Goal: Task Accomplishment & Management: Manage account settings

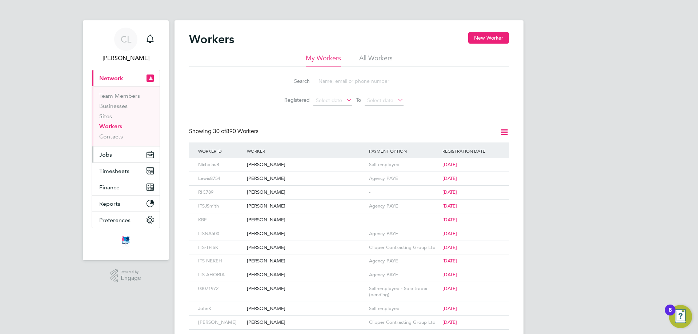
click at [138, 152] on button "Jobs" at bounding box center [126, 155] width 68 height 16
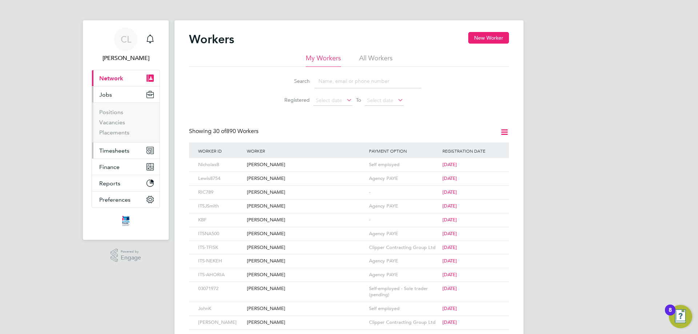
click at [117, 146] on button "Timesheets" at bounding box center [126, 151] width 68 height 16
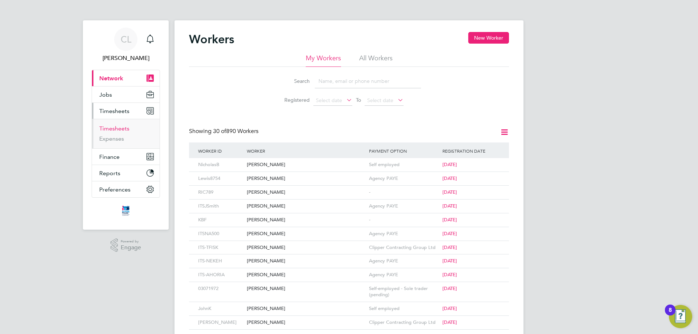
click at [117, 127] on link "Timesheets" at bounding box center [114, 128] width 30 height 7
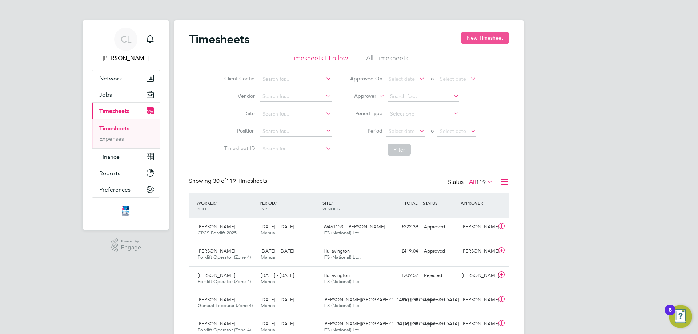
click at [463, 42] on button "New Timesheet" at bounding box center [485, 38] width 48 height 12
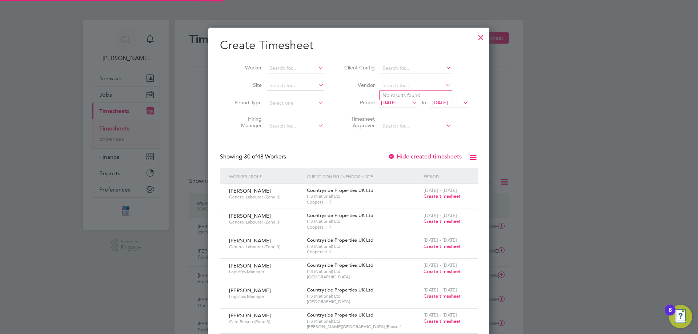
drag, startPoint x: 404, startPoint y: 87, endPoint x: 296, endPoint y: 80, distance: 107.5
click at [296, 80] on li "Site" at bounding box center [276, 85] width 113 height 17
click at [296, 82] on input at bounding box center [295, 86] width 57 height 10
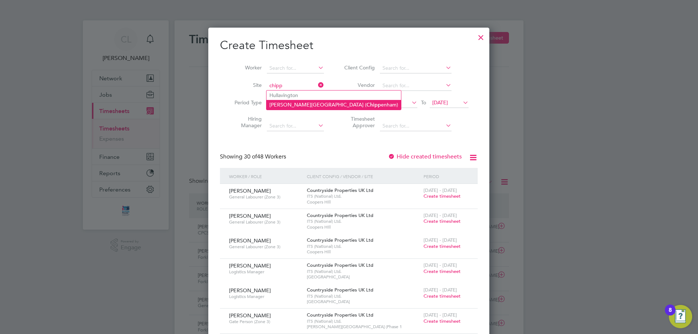
click at [300, 101] on li "Langley Park ( Chipp enham)" at bounding box center [334, 105] width 135 height 10
type input "[PERSON_NAME][GEOGRAPHIC_DATA] ([GEOGRAPHIC_DATA])"
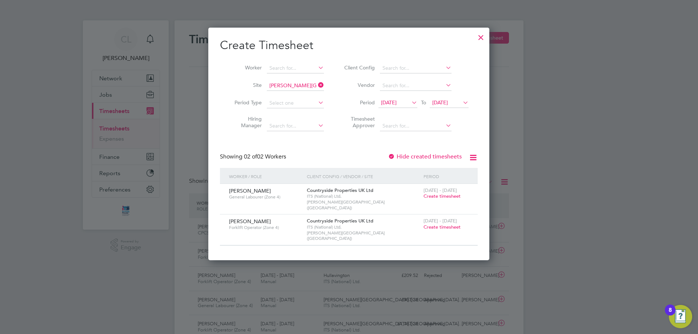
click at [409, 107] on span "[DATE]" at bounding box center [398, 103] width 39 height 10
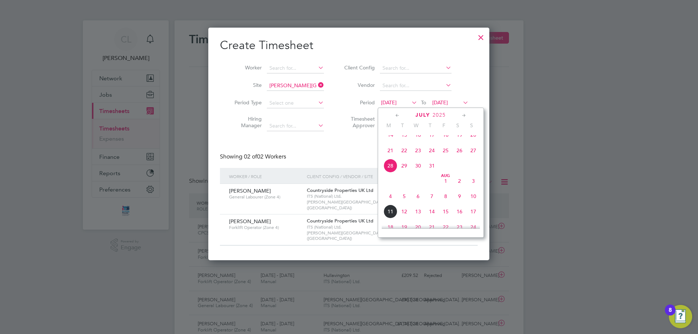
click at [393, 203] on span "4" at bounding box center [391, 196] width 14 height 14
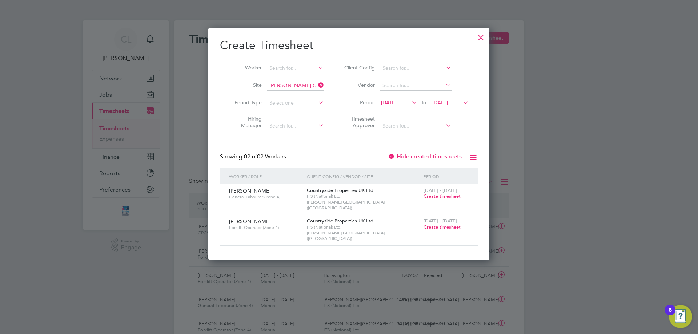
click at [453, 196] on span "Create timesheet" at bounding box center [442, 196] width 37 height 6
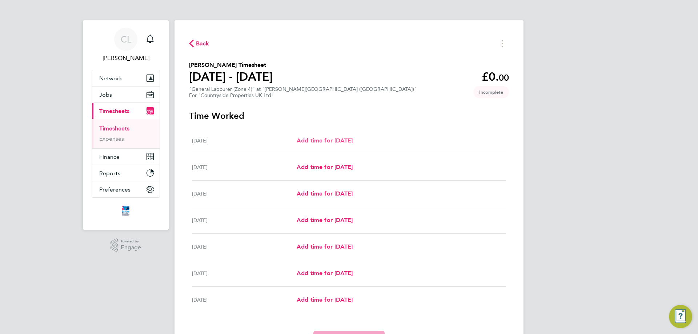
click at [343, 141] on span "Add time for [DATE]" at bounding box center [325, 140] width 56 height 7
select select "30"
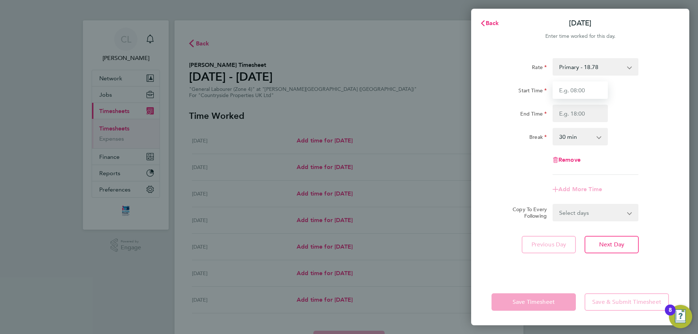
click at [576, 92] on input "Start Time" at bounding box center [580, 89] width 55 height 17
type input "07:30"
click at [579, 112] on input "End Time" at bounding box center [580, 113] width 55 height 17
type input "17:00"
click at [641, 114] on div "End Time 17:00" at bounding box center [580, 113] width 183 height 17
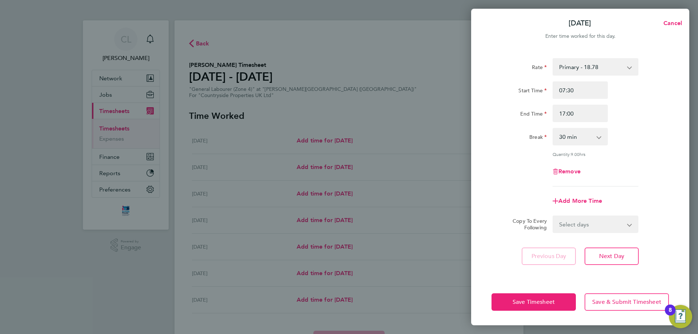
click at [599, 229] on select "Select days Day Weekday (Mon-Fri) Weekend (Sat-Sun) [DATE] [DATE] [DATE] [DATE]…" at bounding box center [591, 224] width 76 height 16
select select "WEEKDAY"
click at [553, 216] on select "Select days Day Weekday (Mon-Fri) Weekend (Sat-Sun) [DATE] [DATE] [DATE] [DATE]…" at bounding box center [591, 224] width 76 height 16
select select "[DATE]"
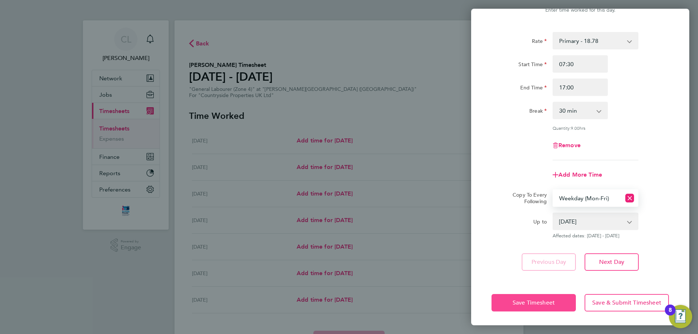
click at [548, 296] on button "Save Timesheet" at bounding box center [534, 302] width 84 height 17
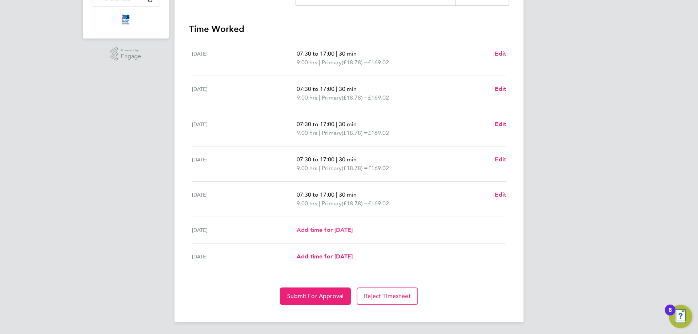
click at [332, 231] on span "Add time for [DATE]" at bounding box center [325, 230] width 56 height 7
select select "30"
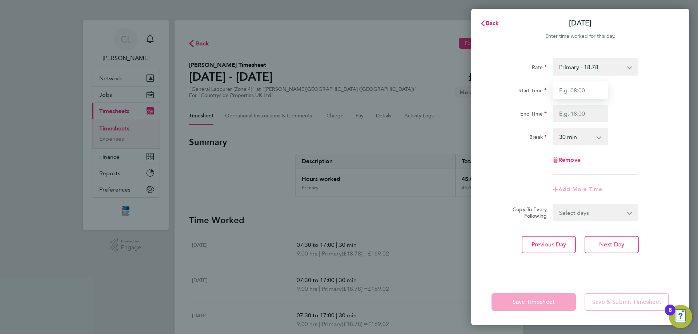
click at [585, 88] on input "Start Time" at bounding box center [580, 89] width 55 height 17
type input "08:00"
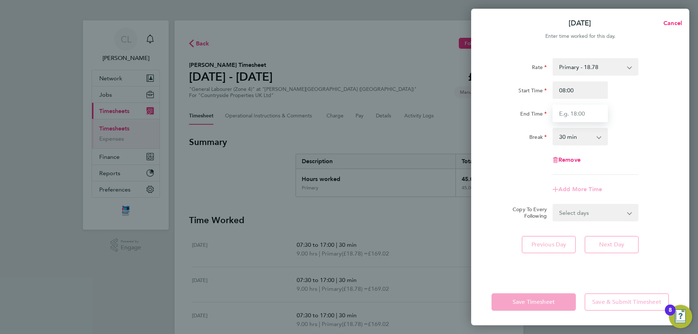
click at [595, 121] on input "End Time" at bounding box center [580, 113] width 55 height 17
type input "14:00"
click at [656, 148] on div "Rate Primary - 18.78 Start Time 08:00 End Time 14:00 Break 0 min 15 min 30 min …" at bounding box center [580, 116] width 177 height 117
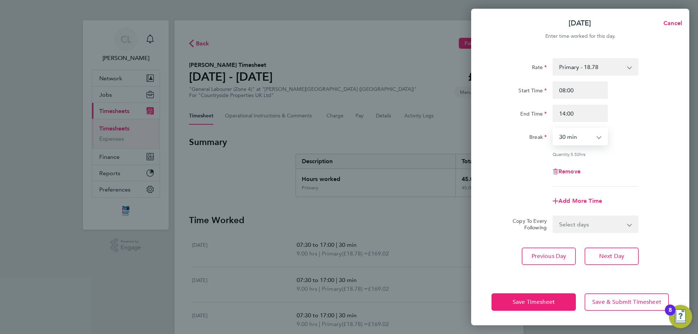
click at [588, 132] on select "0 min 15 min 30 min 45 min 60 min 75 min 90 min" at bounding box center [575, 137] width 45 height 16
select select "0"
click at [553, 129] on select "0 min 15 min 30 min 45 min 60 min 75 min 90 min" at bounding box center [575, 137] width 45 height 16
click at [637, 148] on div "Rate Primary - 18.78 Start Time 08:00 End Time 14:00 Break 0 min 15 min 30 min …" at bounding box center [580, 122] width 177 height 128
click at [564, 301] on button "Save Timesheet" at bounding box center [534, 301] width 84 height 17
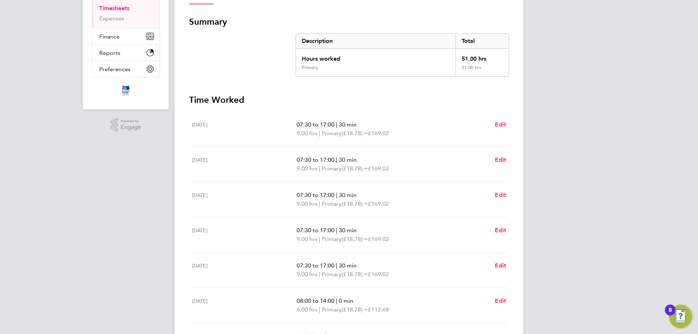
scroll to position [200, 0]
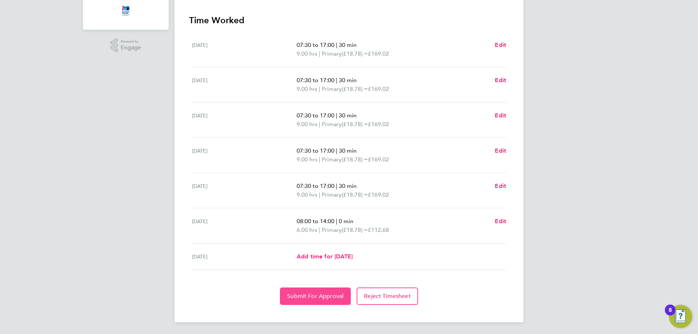
click at [305, 295] on span "Submit For Approval" at bounding box center [315, 296] width 56 height 7
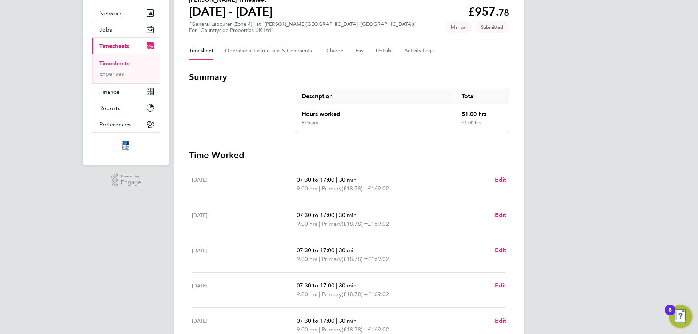
scroll to position [0, 0]
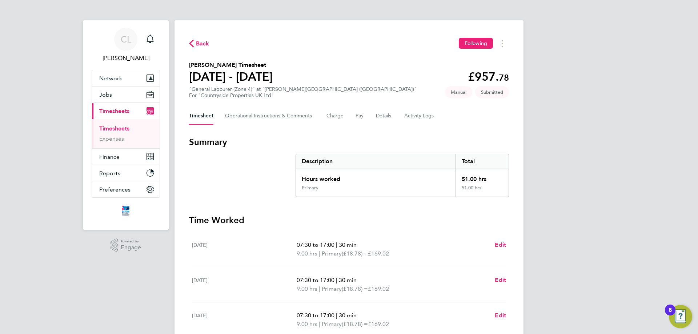
click at [196, 43] on span "Back" at bounding box center [202, 43] width 13 height 9
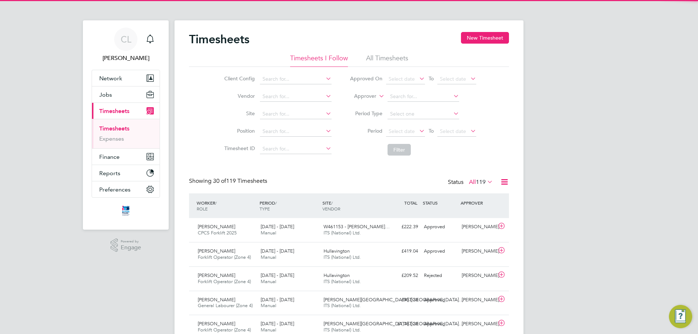
scroll to position [19, 63]
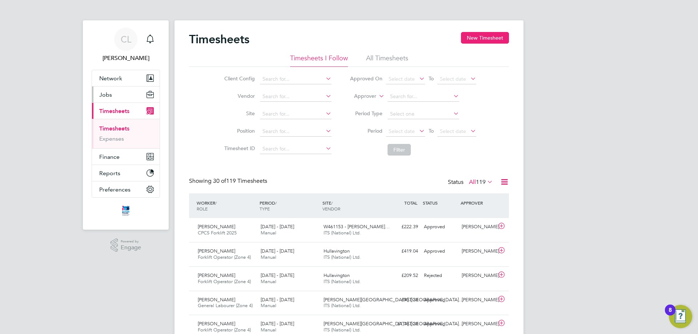
click at [126, 102] on button "Jobs" at bounding box center [126, 95] width 68 height 16
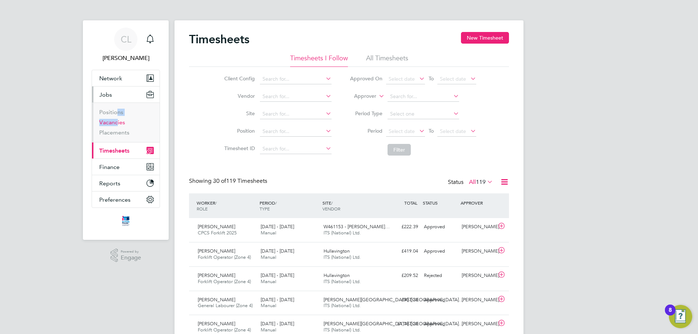
click at [115, 119] on ul "Positions Vacancies Placements" at bounding box center [126, 123] width 68 height 40
click at [114, 120] on link "Vacancies" at bounding box center [112, 122] width 26 height 7
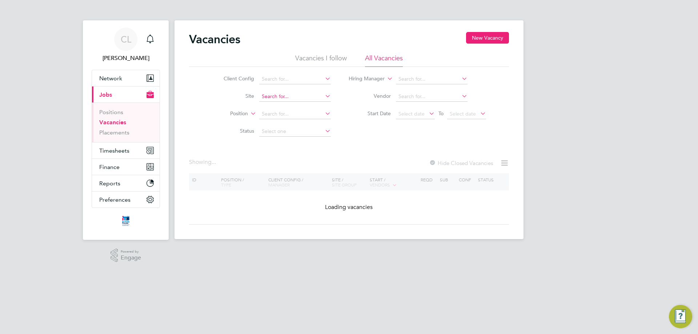
click at [269, 98] on input at bounding box center [295, 97] width 72 height 10
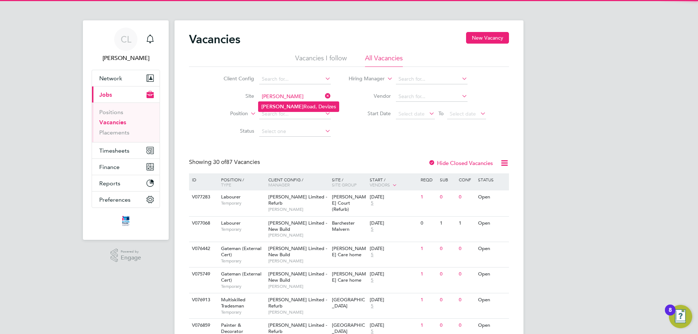
click at [316, 102] on li "[PERSON_NAME] Road, Devizes" at bounding box center [299, 107] width 80 height 10
type input "[PERSON_NAME] Road, Devizes"
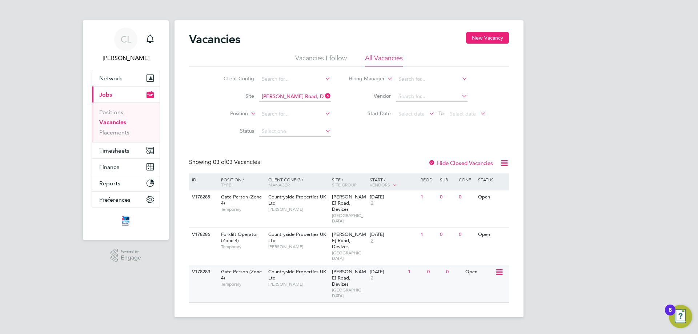
click at [401, 265] on div "31 Jul 2025 2" at bounding box center [387, 275] width 38 height 20
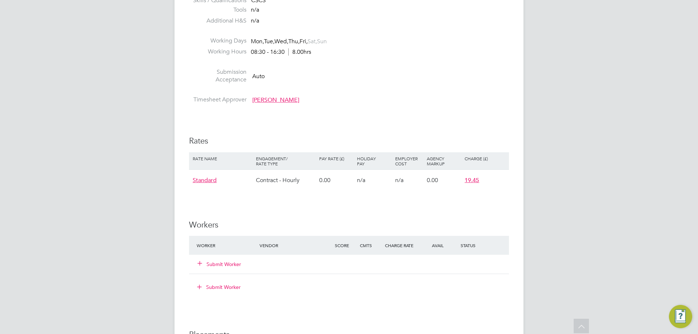
scroll to position [618, 0]
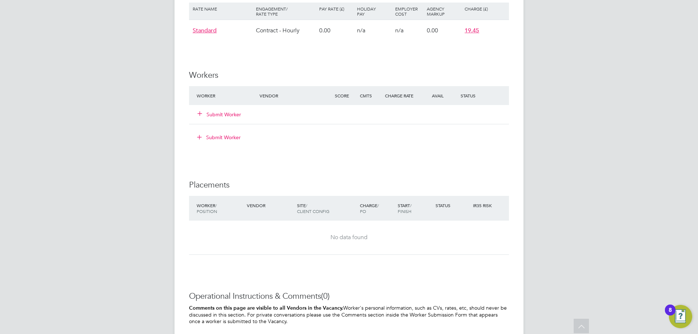
click at [232, 109] on div "Submit Worker" at bounding box center [232, 114] width 75 height 13
click at [231, 117] on button "Submit Worker" at bounding box center [220, 114] width 44 height 7
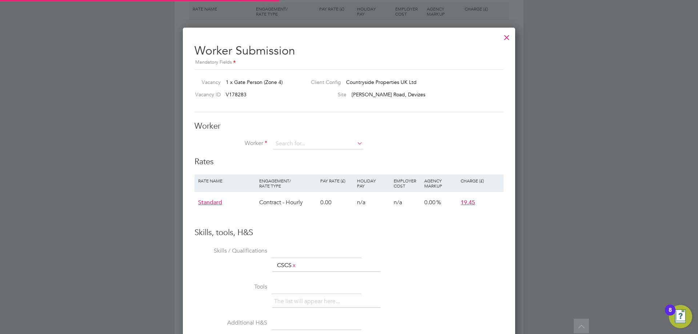
scroll to position [441, 333]
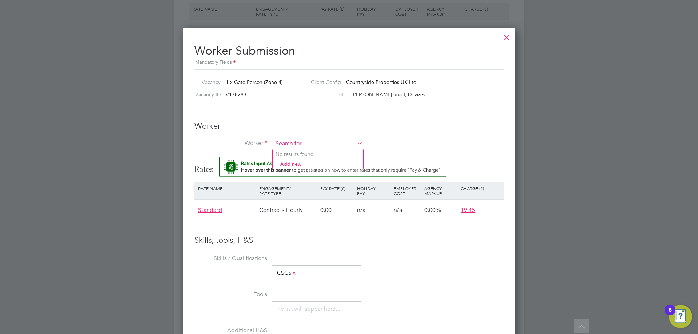
click at [298, 142] on input at bounding box center [318, 144] width 90 height 11
type input "d"
type input "Abandi Alem (BWALEM)"
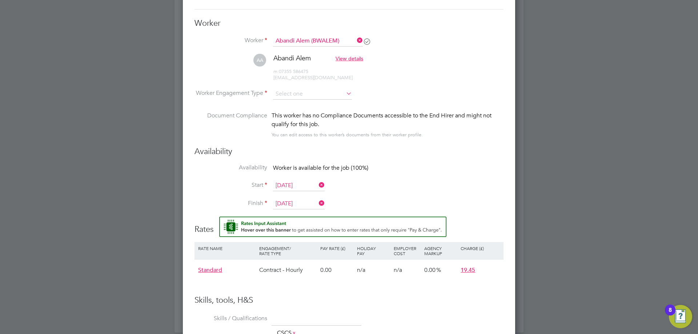
scroll to position [0, 0]
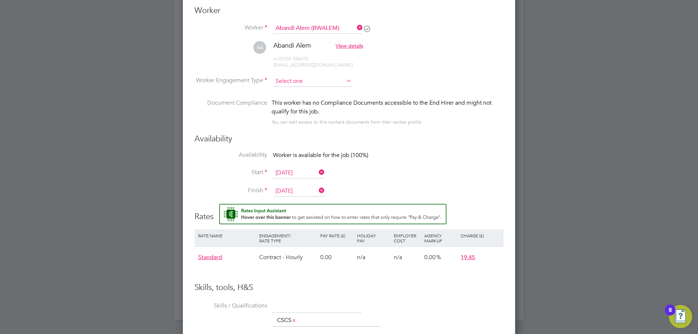
click at [300, 85] on input at bounding box center [312, 81] width 79 height 11
click at [300, 97] on li "PAYE" at bounding box center [313, 100] width 80 height 9
type input "PAYE"
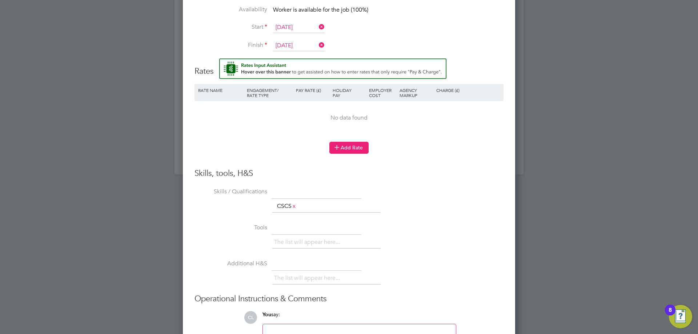
click at [352, 151] on button "Add Rate" at bounding box center [348, 148] width 39 height 12
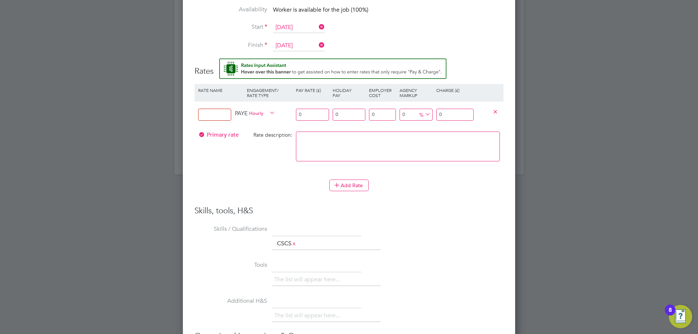
click at [221, 117] on input at bounding box center [214, 115] width 33 height 12
type input "Basic"
drag, startPoint x: 321, startPoint y: 115, endPoint x: 265, endPoint y: 108, distance: 56.0
click at [267, 114] on div "Basic PAYE Hourly 0 0 n/a 0 n/a 0 0 % 0" at bounding box center [349, 114] width 309 height 27
type input "1"
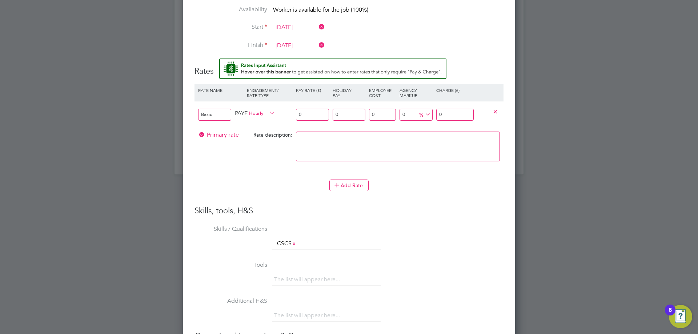
type input "1"
type input "13"
type input "13.00"
drag, startPoint x: 453, startPoint y: 113, endPoint x: 421, endPoint y: 113, distance: 32.0
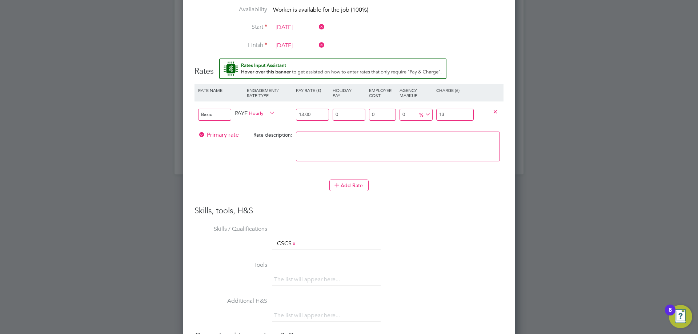
click at [421, 113] on div "Basic PAYE Hourly 13.00 0 n/a 0 n/a 0 0 % 13" at bounding box center [349, 114] width 309 height 27
type input "-92.3076923076923"
type input "1"
type input "46.15384615384615"
type input "19"
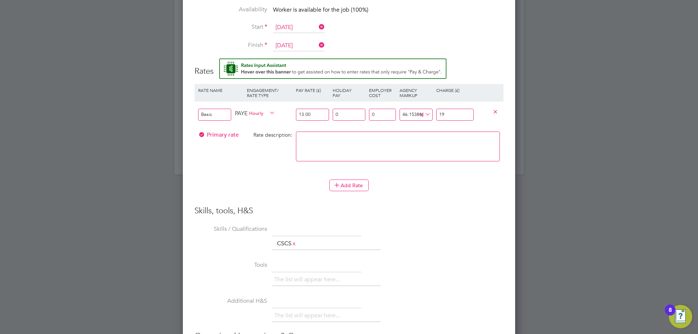
type input "49.23076923076923"
type input "19.4"
type input "49.61538461538461"
type input "19.45"
click at [432, 170] on div at bounding box center [398, 150] width 208 height 44
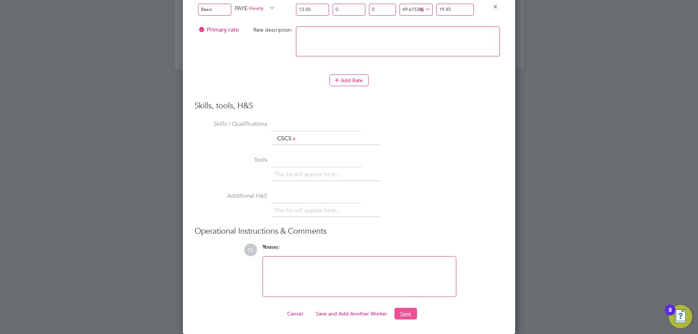
click at [396, 310] on button "Save" at bounding box center [406, 314] width 23 height 12
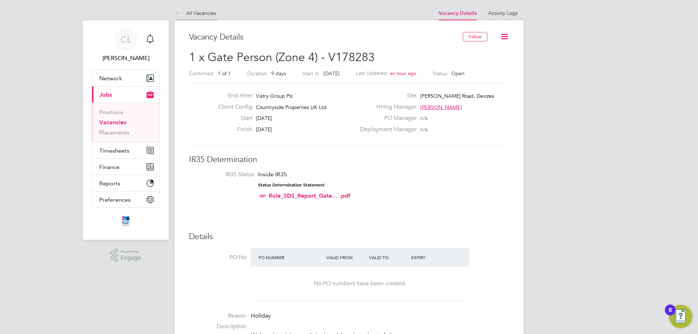
click at [201, 15] on link "All Vacancies" at bounding box center [195, 13] width 41 height 7
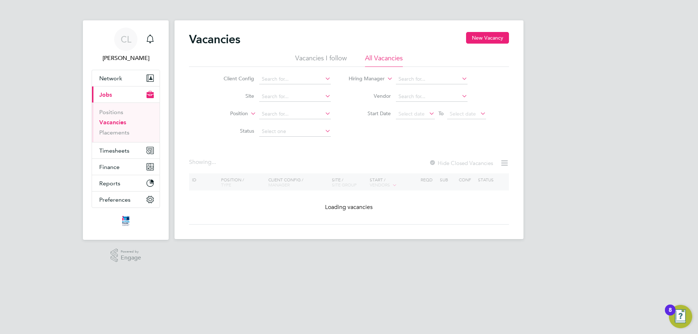
click at [266, 102] on li "Site" at bounding box center [271, 96] width 137 height 17
click at [267, 99] on input at bounding box center [295, 97] width 72 height 10
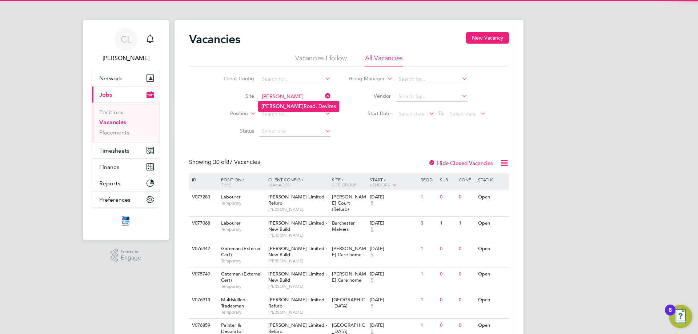
click at [271, 103] on li "[PERSON_NAME] Road, Devizes" at bounding box center [299, 106] width 80 height 10
type input "[PERSON_NAME] Road, Devizes"
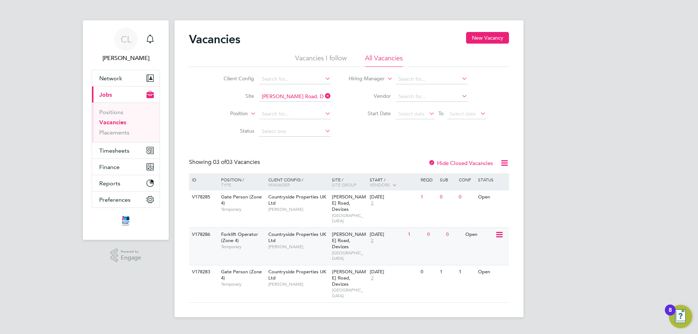
click at [329, 228] on div "Countryside Properties UK Ltd Simon Foy" at bounding box center [299, 240] width 64 height 25
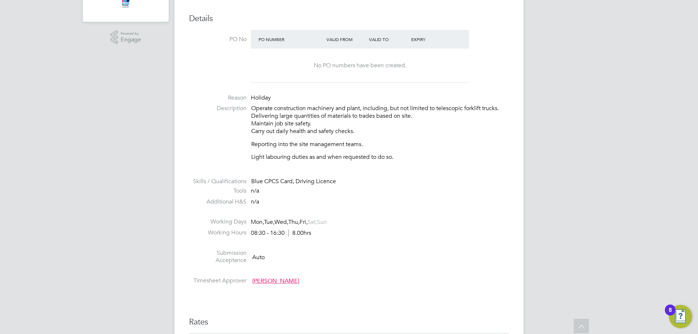
scroll to position [473, 0]
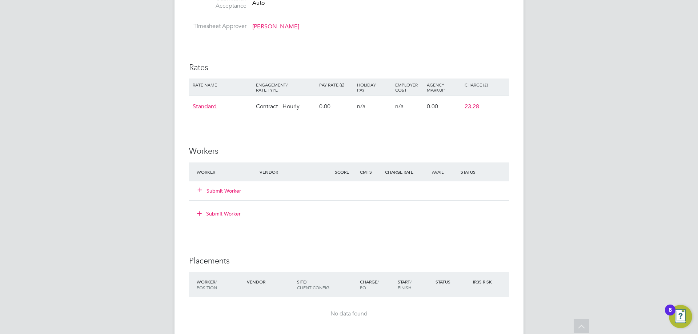
click at [242, 190] on div "Submit Worker" at bounding box center [232, 190] width 75 height 13
click at [240, 190] on button "Submit Worker" at bounding box center [220, 190] width 44 height 7
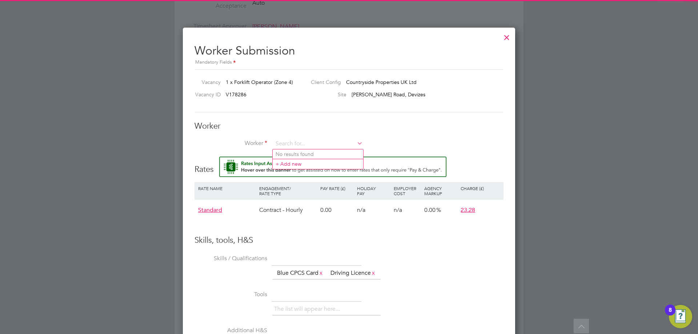
scroll to position [0, 0]
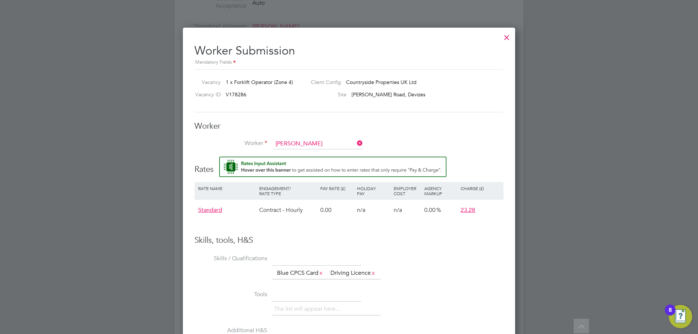
click at [308, 172] on li "Brian Lewis (Lewis8754)" at bounding box center [333, 174] width 121 height 10
type input "Brian Lewis (Lewis8754)"
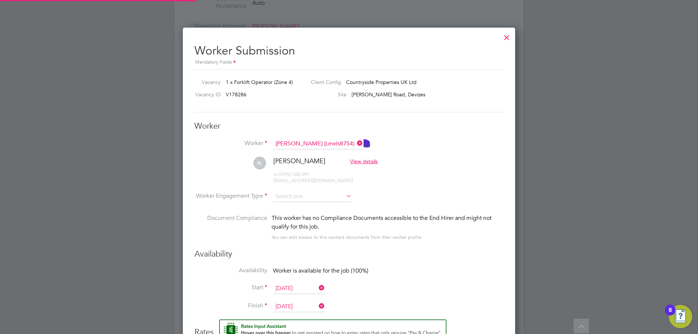
scroll to position [616, 333]
click at [307, 202] on li "Worker Engagement Type" at bounding box center [349, 203] width 309 height 23
click at [309, 196] on input at bounding box center [312, 197] width 79 height 11
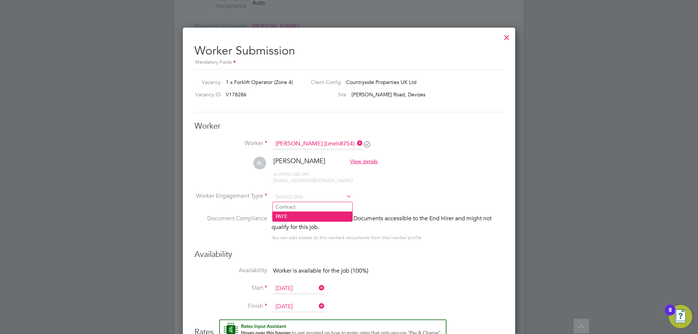
click at [303, 214] on li "PAYE" at bounding box center [313, 216] width 80 height 9
type input "PAYE"
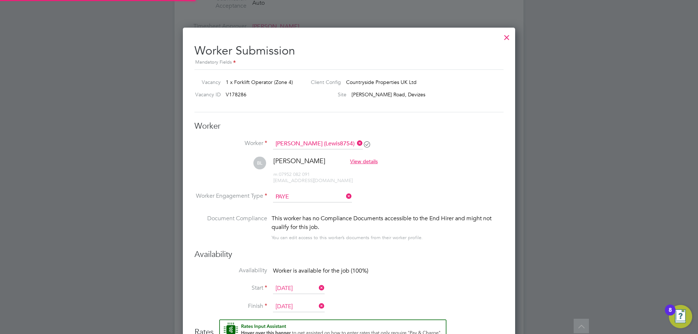
scroll to position [647, 333]
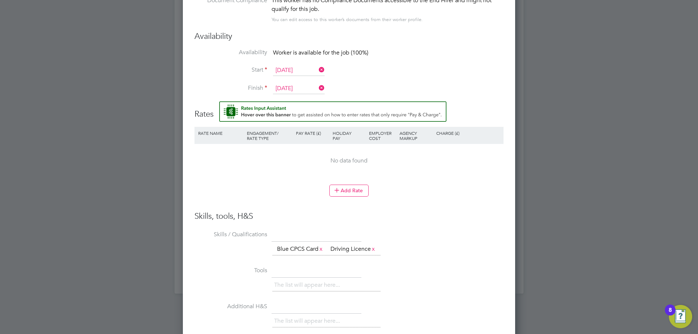
click at [352, 242] on li "Skills / Qualifications The list will appear here... Blue CPCS Card x Driving L…" at bounding box center [349, 247] width 309 height 36
click at [339, 190] on icon at bounding box center [336, 189] width 5 height 5
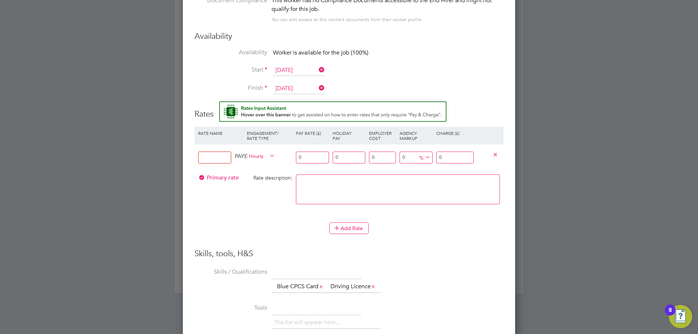
click at [224, 159] on input at bounding box center [214, 158] width 33 height 12
type input "Basic"
drag, startPoint x: 317, startPoint y: 156, endPoint x: 273, endPoint y: 154, distance: 43.3
click at [273, 156] on div "Basic PAYE Hourly 0 0 n/a 0 n/a 0 0 % 0" at bounding box center [349, 157] width 309 height 27
type input "1"
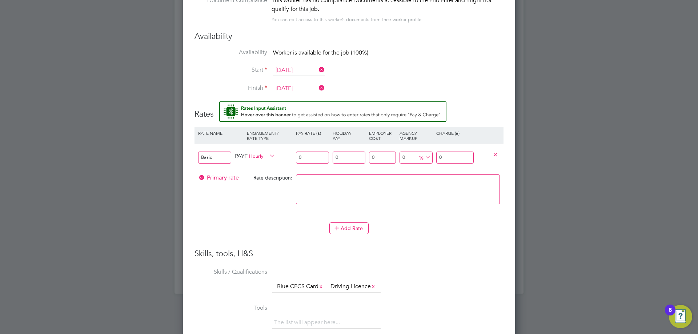
type input "1"
type input "16"
drag, startPoint x: 446, startPoint y: 154, endPoint x: 403, endPoint y: 154, distance: 42.9
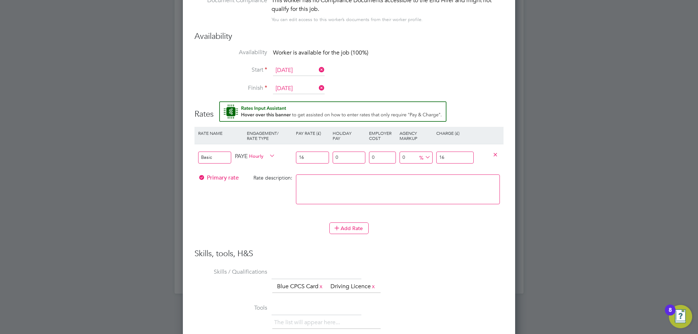
click at [403, 154] on div "Basic PAYE Hourly 16 0 n/a 0 n/a 0 0 % 16" at bounding box center [349, 157] width 309 height 27
type input "-87.5"
type input "2"
type input "43.75"
type input "23"
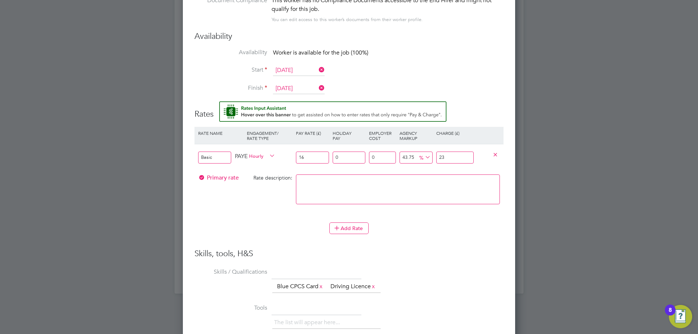
type input "45"
type input "23.2"
type input "45.5"
type input "23.28"
click at [439, 217] on li "Rate Name Engagement/ Rate Type Pay Rate (£) Holiday Pay Employer Cost Agency M…" at bounding box center [349, 175] width 309 height 96
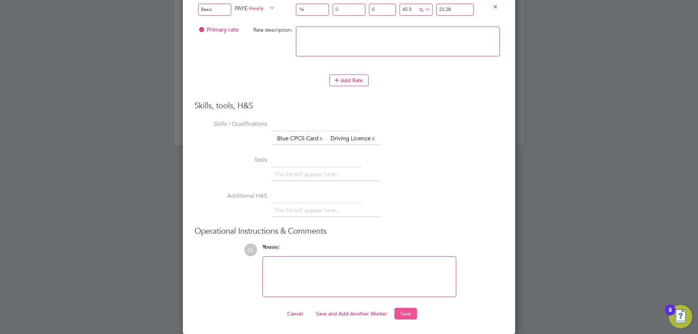
click at [407, 312] on button "Save" at bounding box center [406, 314] width 23 height 12
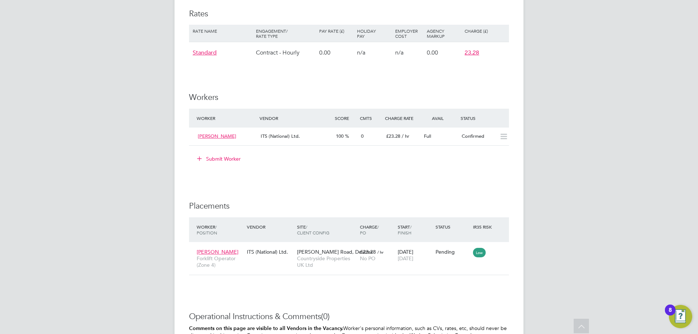
scroll to position [618, 0]
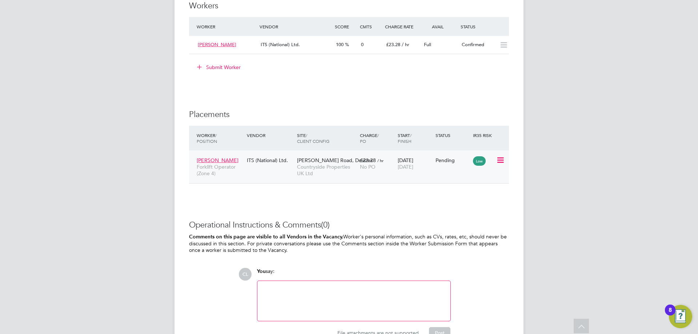
click at [503, 163] on icon at bounding box center [499, 160] width 7 height 9
click at [467, 201] on li "Start" at bounding box center [478, 205] width 52 height 10
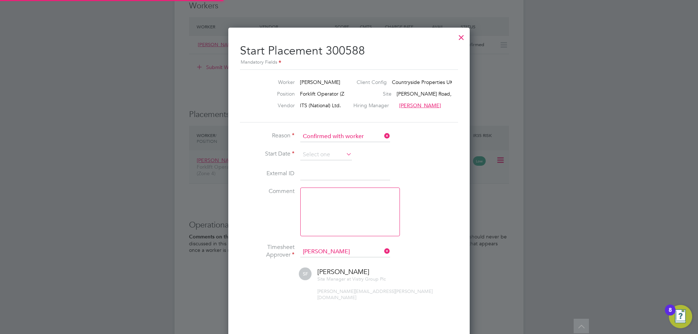
scroll to position [4, 4]
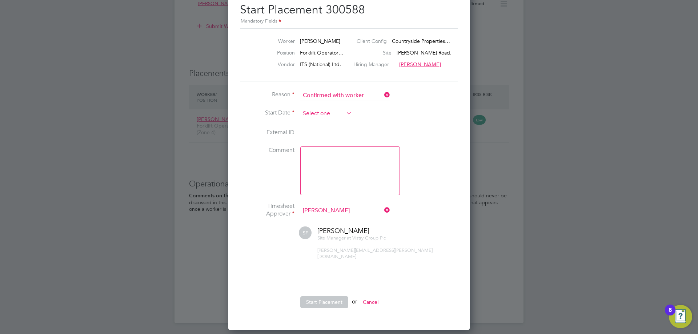
click at [325, 116] on input at bounding box center [326, 113] width 52 height 11
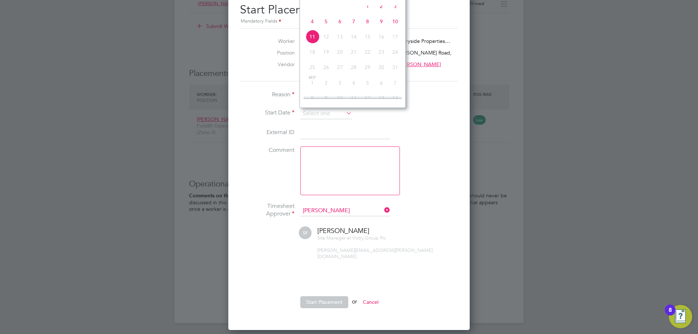
click at [325, 26] on span "5" at bounding box center [326, 22] width 14 height 14
type input "[DATE]"
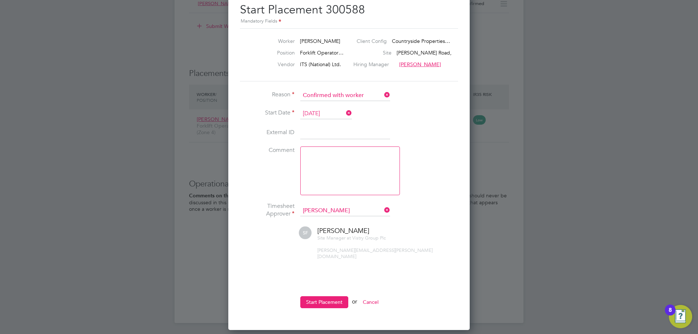
click at [345, 115] on icon at bounding box center [345, 113] width 0 height 10
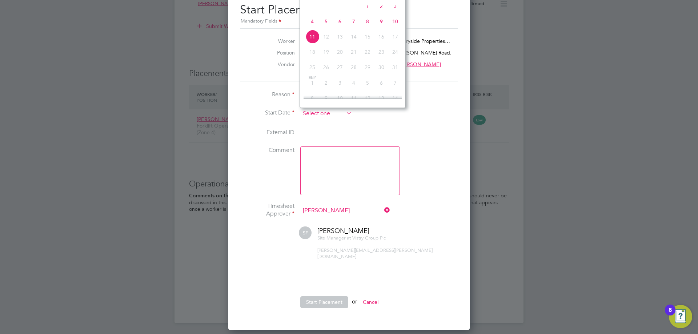
click at [343, 113] on input at bounding box center [326, 113] width 52 height 11
click at [327, 27] on span "5" at bounding box center [326, 22] width 14 height 14
type input "[DATE]"
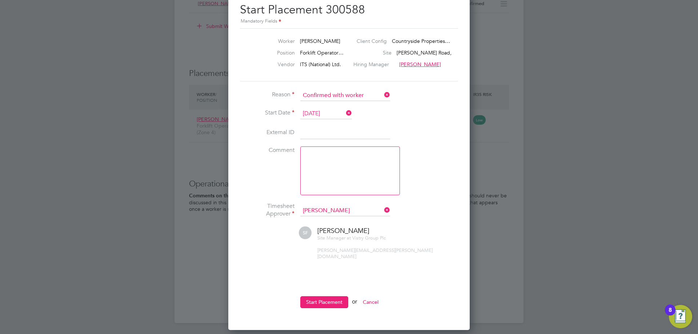
drag, startPoint x: 338, startPoint y: 294, endPoint x: 350, endPoint y: 286, distance: 14.4
click at [338, 296] on button "Start Placement" at bounding box center [324, 302] width 48 height 12
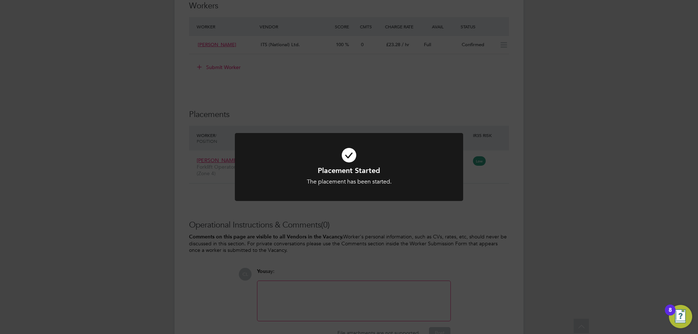
drag, startPoint x: 416, startPoint y: 181, endPoint x: 416, endPoint y: 185, distance: 3.7
click at [416, 183] on div "The placement has been started." at bounding box center [349, 182] width 189 height 8
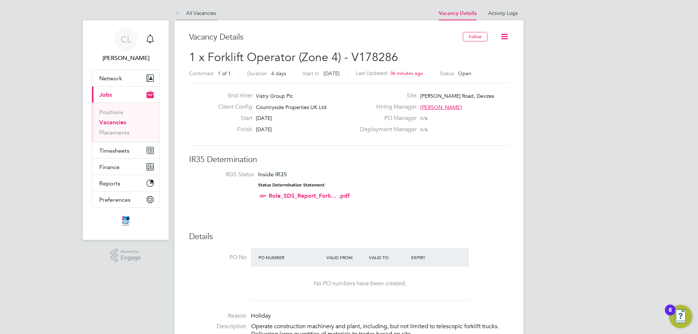
click at [180, 12] on icon at bounding box center [179, 13] width 9 height 9
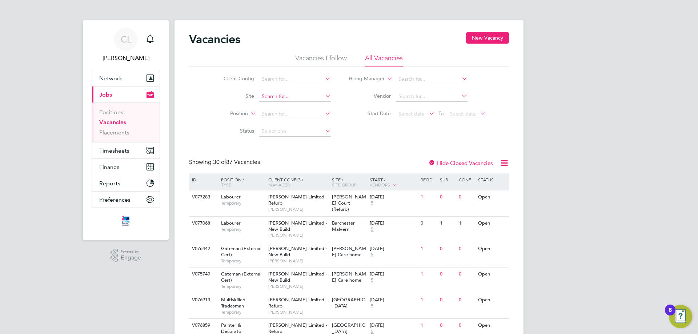
click at [276, 99] on input at bounding box center [295, 97] width 72 height 10
click at [281, 110] on li "Marshal l Road, Devizes" at bounding box center [295, 107] width 72 height 10
type input "[PERSON_NAME] Road, Devizes"
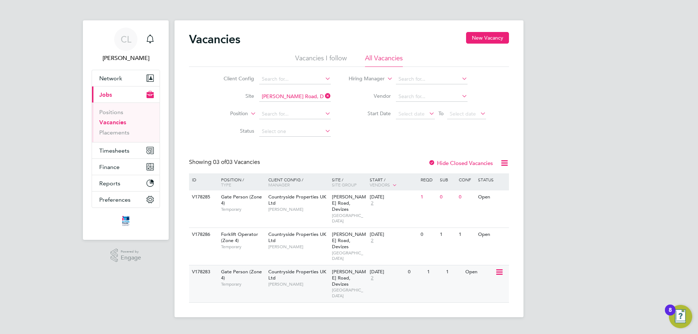
click at [291, 265] on div "Countryside Properties UK Ltd Simon Foy" at bounding box center [299, 277] width 64 height 25
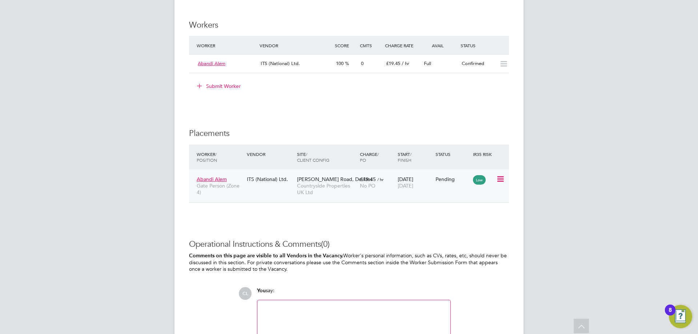
click at [504, 181] on icon at bounding box center [499, 179] width 7 height 9
click at [464, 223] on li "Start" at bounding box center [478, 224] width 52 height 10
type input "[PERSON_NAME]"
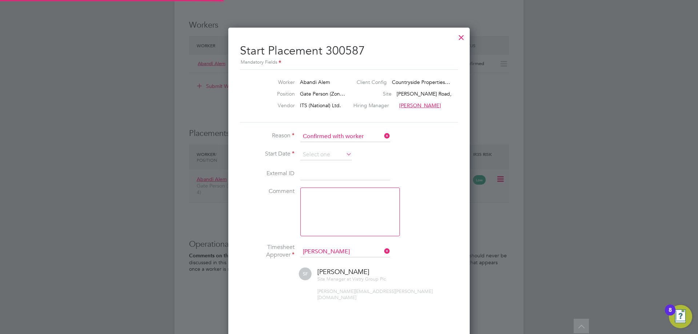
scroll to position [7, 90]
click at [340, 157] on input at bounding box center [326, 154] width 52 height 11
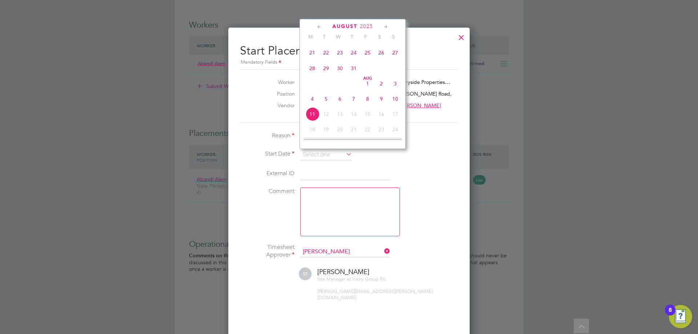
click at [355, 72] on span "31" at bounding box center [354, 68] width 14 height 14
type input "[DATE]"
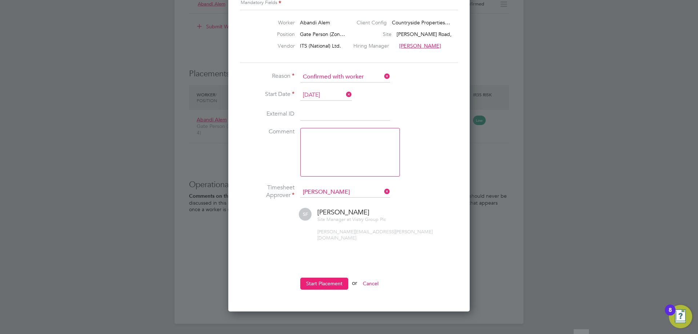
scroll to position [729, 0]
click at [336, 277] on button "Start Placement" at bounding box center [324, 283] width 48 height 12
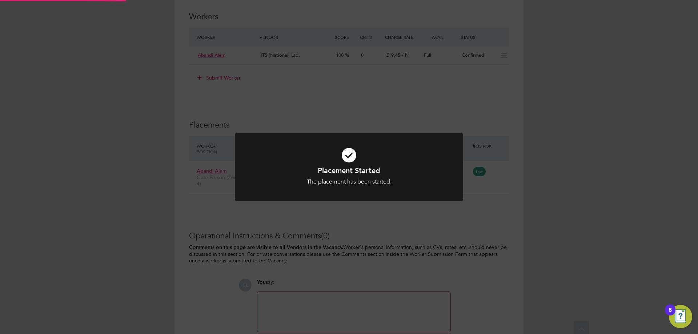
scroll to position [668, 0]
click at [416, 186] on div at bounding box center [349, 167] width 228 height 68
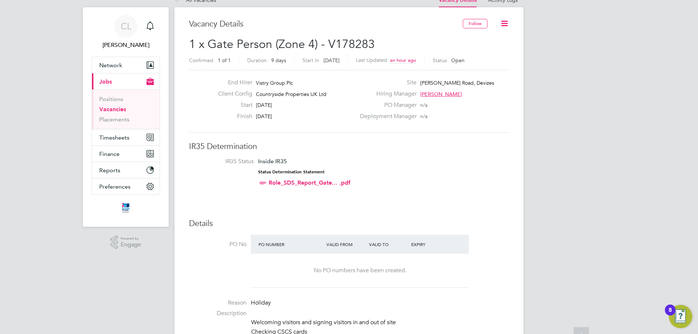
scroll to position [0, 0]
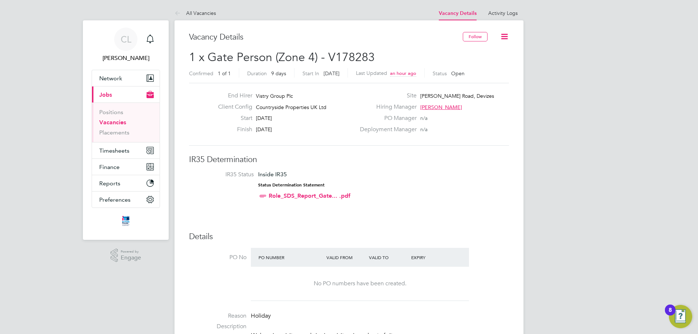
click at [117, 153] on span "Timesheets" at bounding box center [114, 150] width 30 height 7
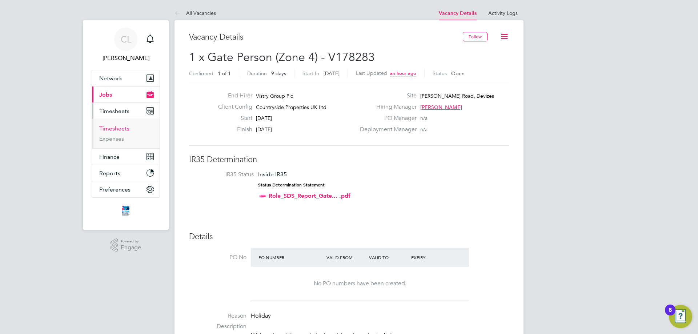
click at [119, 129] on link "Timesheets" at bounding box center [114, 128] width 30 height 7
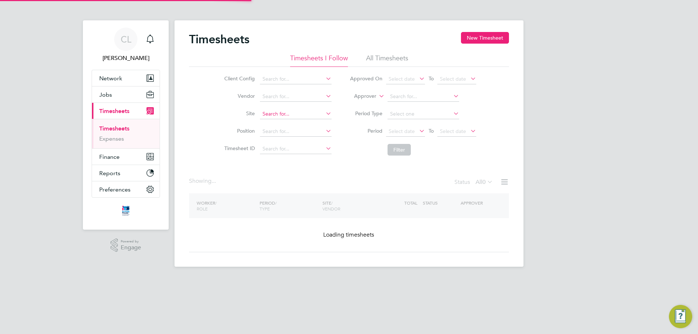
click at [305, 112] on input at bounding box center [296, 114] width 72 height 10
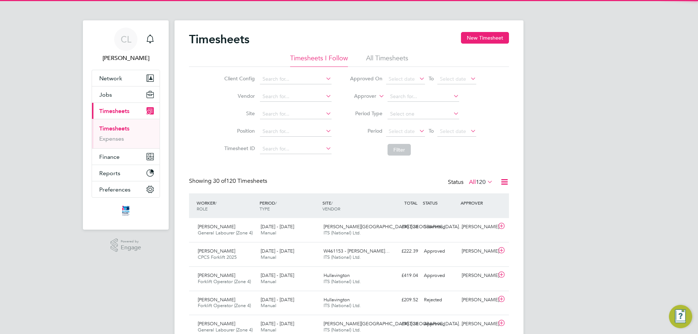
scroll to position [19, 63]
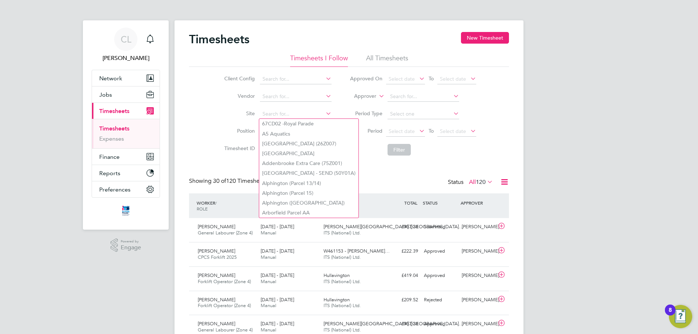
click at [376, 59] on li "All Timesheets" at bounding box center [387, 60] width 42 height 13
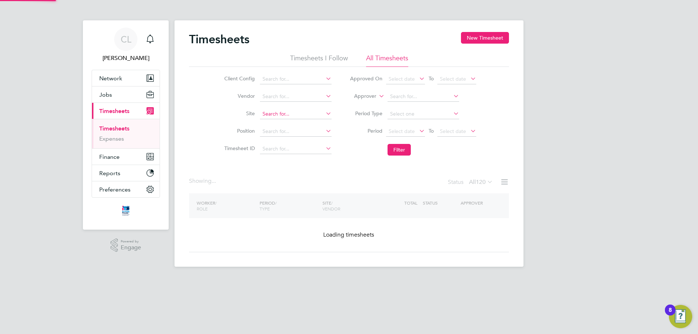
click at [302, 112] on input at bounding box center [296, 114] width 72 height 10
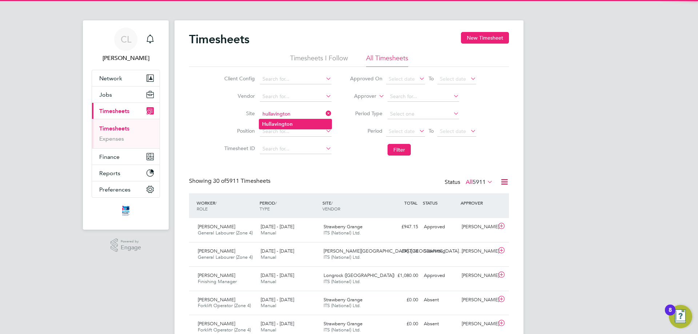
click at [302, 121] on li "Hullavington" at bounding box center [295, 124] width 72 height 10
type input "Hullavington"
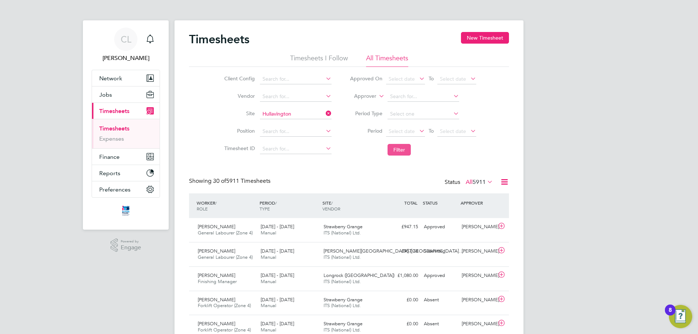
click at [398, 148] on button "Filter" at bounding box center [399, 150] width 23 height 12
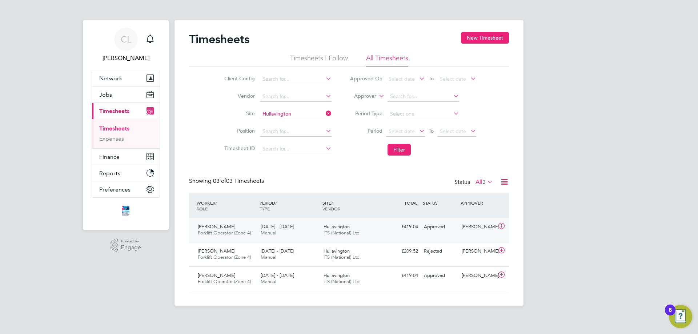
click at [390, 227] on div "£419.04 Approved" at bounding box center [402, 227] width 38 height 12
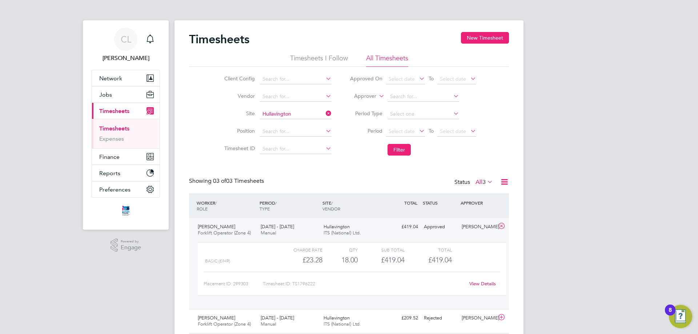
click at [122, 128] on link "Timesheets" at bounding box center [114, 128] width 30 height 7
click at [496, 39] on button "New Timesheet" at bounding box center [485, 38] width 48 height 12
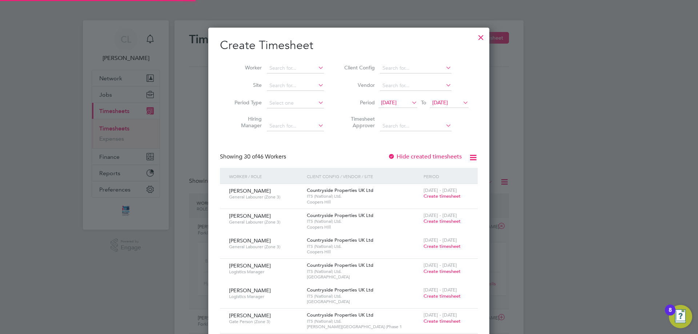
scroll to position [1392, 281]
click at [294, 83] on input at bounding box center [295, 86] width 57 height 10
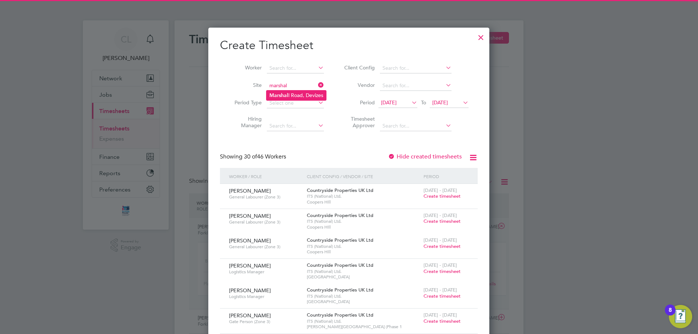
click at [300, 96] on li "Marshal l Road, Devizes" at bounding box center [297, 96] width 60 height 10
type input "[PERSON_NAME] Road, Devizes"
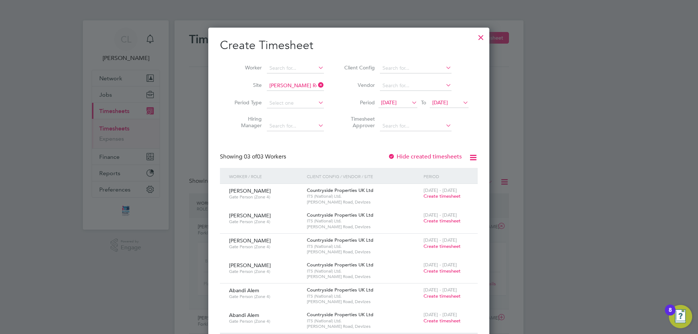
scroll to position [50, 0]
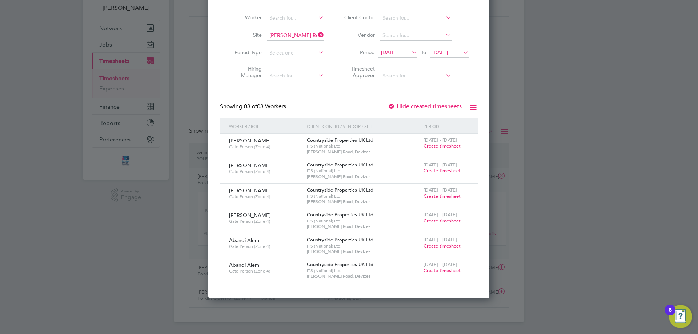
click at [432, 245] on span "Create timesheet" at bounding box center [442, 246] width 37 height 6
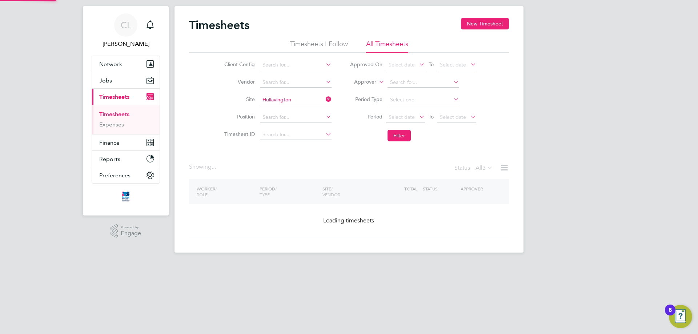
scroll to position [14, 0]
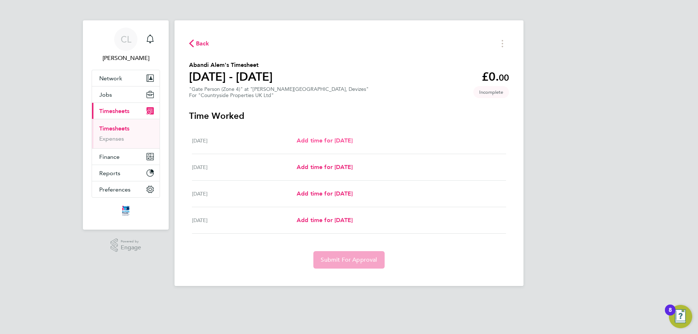
click at [353, 144] on span "Add time for [DATE]" at bounding box center [325, 140] width 56 height 7
select select "30"
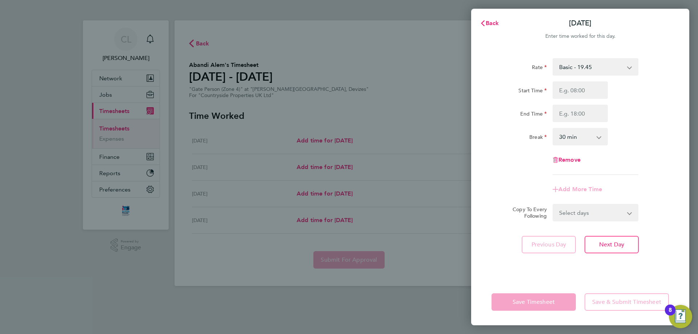
click at [572, 101] on div "Start Time End Time" at bounding box center [580, 101] width 183 height 41
click at [573, 92] on input "Start Time" at bounding box center [580, 89] width 55 height 17
type input "08:00"
click at [577, 112] on input "End Time" at bounding box center [580, 113] width 55 height 17
click at [649, 153] on div "Rate Basic - 19.45 Start Time 08:00 End Time 16:00 Break 0 min 15 min 30 min 45…" at bounding box center [580, 116] width 177 height 117
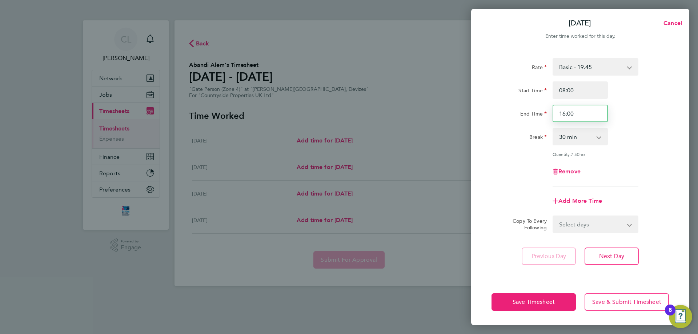
click at [584, 114] on input "16:00" at bounding box center [580, 113] width 55 height 17
type input "16:30"
click at [661, 124] on div "Rate Basic - 19.45 Start Time 08:00 End Time 16:30 Break 0 min 15 min 30 min 45…" at bounding box center [580, 122] width 177 height 128
click at [617, 229] on select "Select days Day Weekend (Sat-Sun) [DATE] [DATE] [DATE]" at bounding box center [591, 224] width 76 height 16
select select "FRI"
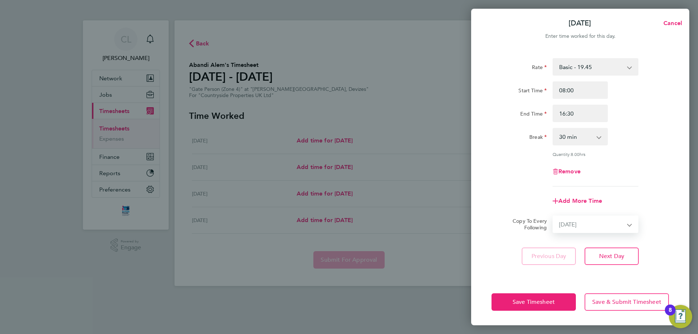
click at [553, 216] on select "Select days Day Weekend (Sat-Sun) [DATE] [DATE] [DATE]" at bounding box center [591, 224] width 76 height 16
select select "[DATE]"
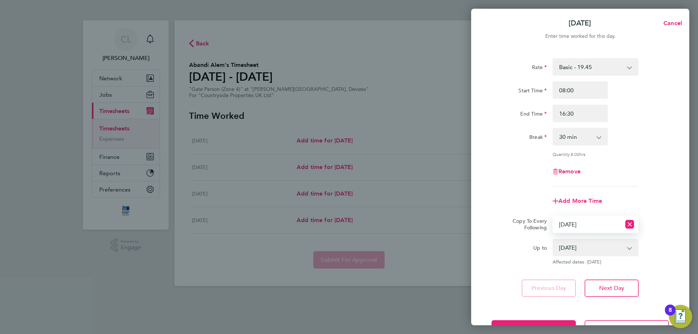
scroll to position [26, 0]
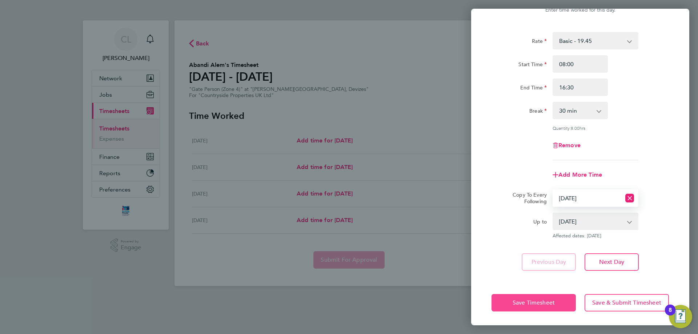
drag, startPoint x: 538, startPoint y: 301, endPoint x: 529, endPoint y: 297, distance: 9.8
click at [538, 302] on span "Save Timesheet" at bounding box center [534, 302] width 42 height 7
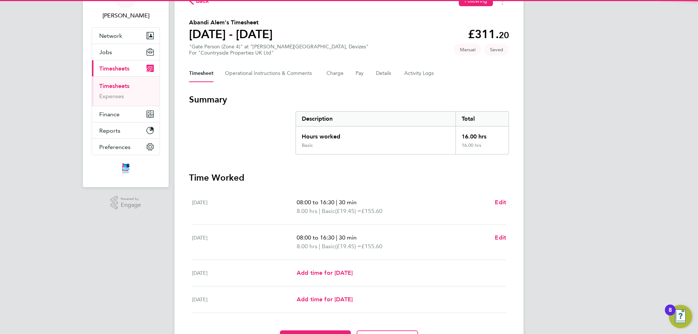
scroll to position [85, 0]
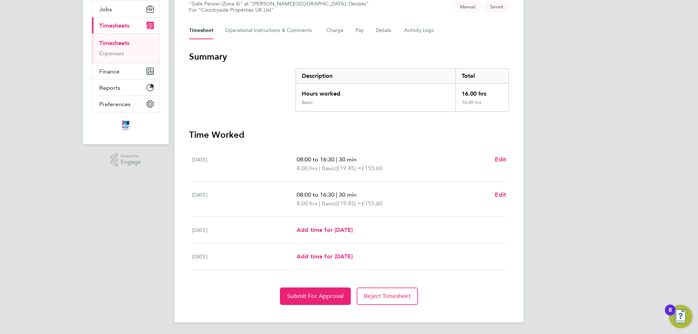
click at [608, 50] on div "CL [PERSON_NAME] Notifications Applications: Network Team Members Businesses Si…" at bounding box center [349, 125] width 698 height 420
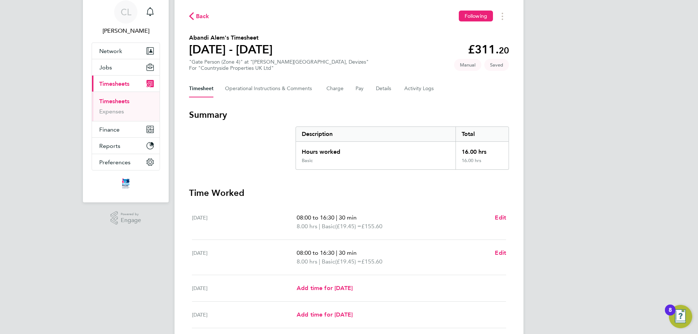
scroll to position [0, 0]
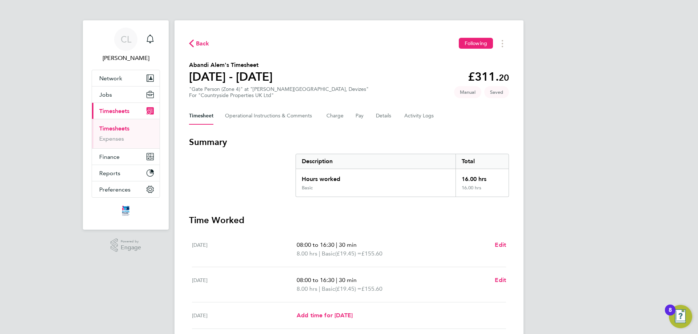
click at [197, 48] on span "Back" at bounding box center [202, 43] width 13 height 9
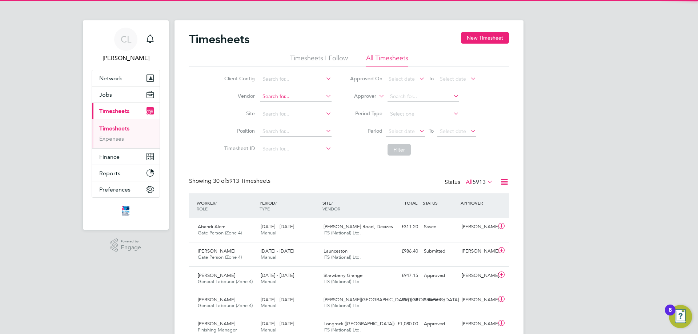
scroll to position [19, 63]
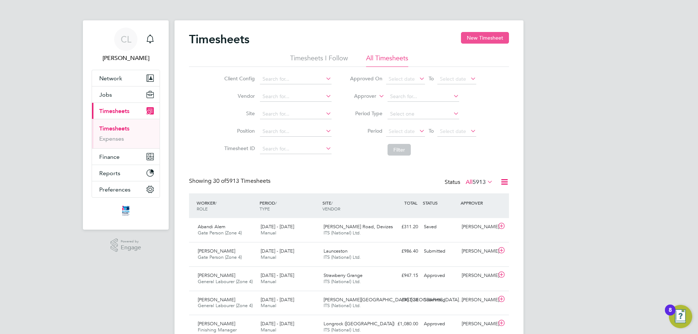
click at [484, 36] on button "New Timesheet" at bounding box center [485, 38] width 48 height 12
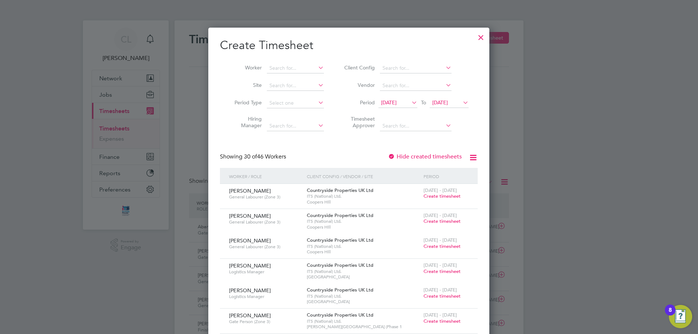
click at [396, 102] on span "[DATE]" at bounding box center [389, 102] width 16 height 7
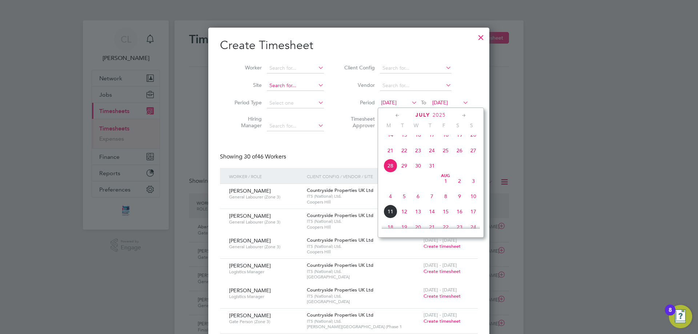
click at [297, 90] on input at bounding box center [295, 86] width 57 height 10
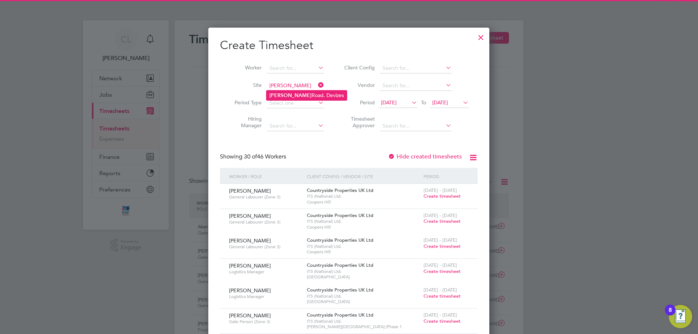
click at [298, 93] on li "[PERSON_NAME] Road, Devizes" at bounding box center [307, 96] width 80 height 10
type input "[PERSON_NAME] Road, Devizes"
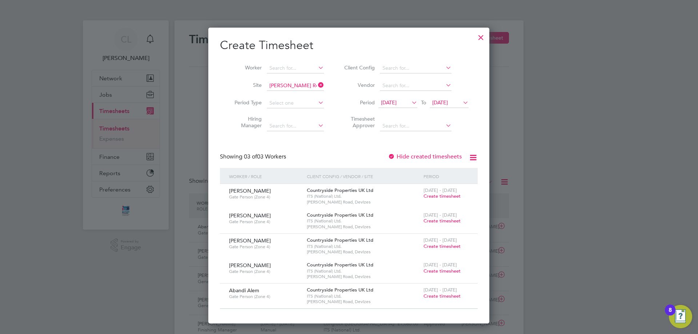
drag, startPoint x: 441, startPoint y: 296, endPoint x: 495, endPoint y: 266, distance: 61.0
click at [441, 295] on span "Create timesheet" at bounding box center [442, 296] width 37 height 6
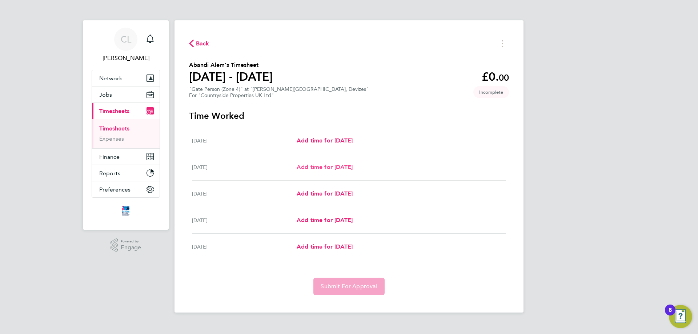
click at [339, 165] on span "Add time for [DATE]" at bounding box center [325, 167] width 56 height 7
select select "30"
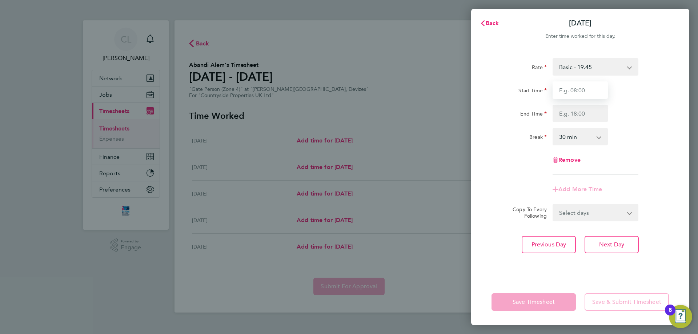
click at [575, 98] on input "Start Time" at bounding box center [580, 89] width 55 height 17
type input "07:30"
click at [580, 107] on input "End Time" at bounding box center [580, 113] width 55 height 17
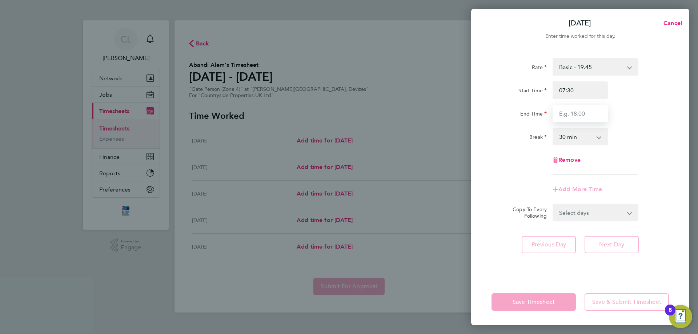
type input "16:30"
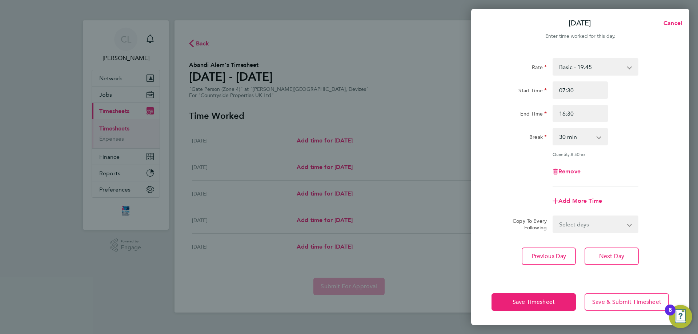
click at [625, 126] on div "Rate Basic - 19.45 Start Time 07:30 End Time 16:30 Break 0 min 15 min 30 min 45…" at bounding box center [580, 122] width 177 height 128
click at [595, 138] on select "0 min 15 min 30 min 45 min 60 min 75 min 90 min" at bounding box center [575, 137] width 45 height 16
select select "60"
click at [553, 129] on select "0 min 15 min 30 min 45 min 60 min 75 min 90 min" at bounding box center [575, 137] width 45 height 16
click at [612, 160] on div "Rate Basic - 19.45 Start Time 07:30 End Time 16:30 Break 0 min 15 min 30 min 45…" at bounding box center [580, 122] width 177 height 128
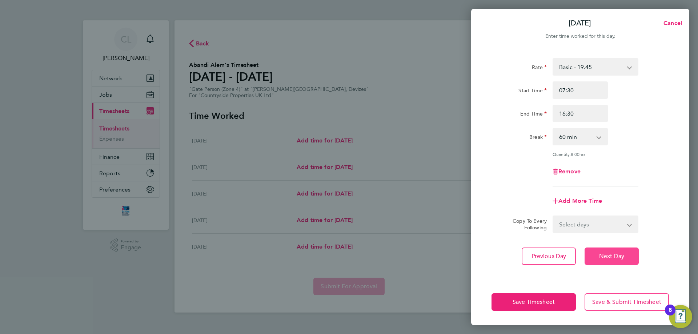
click at [599, 256] on button "Next Day" at bounding box center [612, 256] width 54 height 17
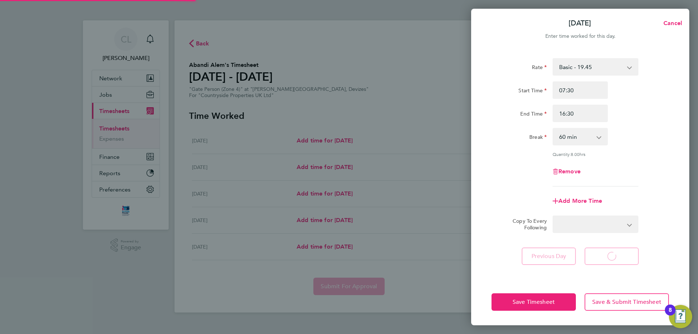
select select "30"
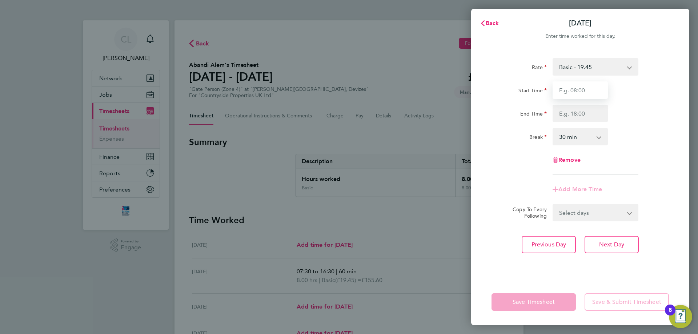
click at [561, 90] on input "Start Time" at bounding box center [580, 89] width 55 height 17
type input "07:30"
click at [581, 112] on input "End Time" at bounding box center [580, 113] width 55 height 17
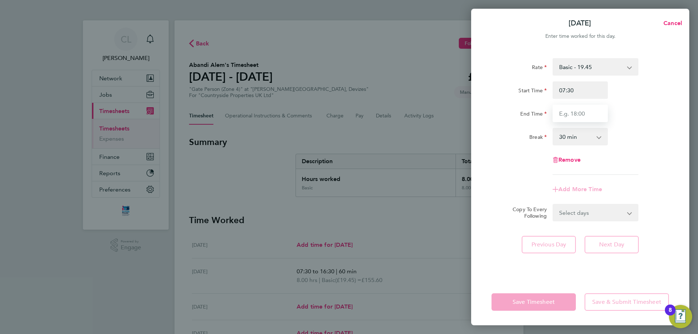
type input "16:30"
click at [584, 140] on select "0 min 15 min 30 min 45 min 60 min 75 min 90 min" at bounding box center [575, 137] width 45 height 16
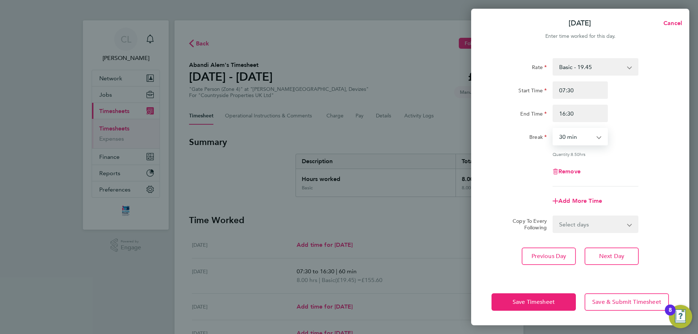
select select "60"
click at [553, 129] on select "0 min 15 min 30 min 45 min 60 min 75 min 90 min" at bounding box center [575, 137] width 45 height 16
click at [645, 160] on div "Rate Basic - 19.45 Start Time 07:30 End Time 16:30 Break 0 min 15 min 30 min 45…" at bounding box center [580, 122] width 177 height 128
click at [609, 253] on span "Next Day" at bounding box center [611, 256] width 25 height 7
select select "30"
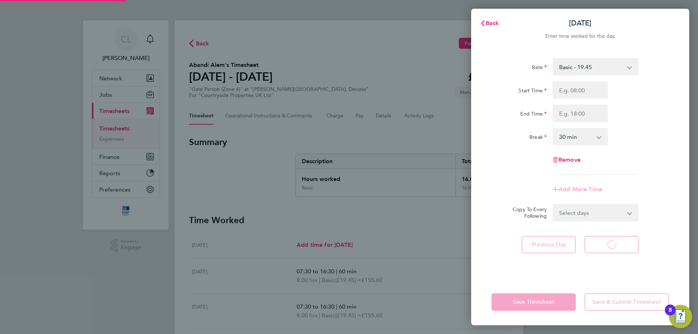
select select "30"
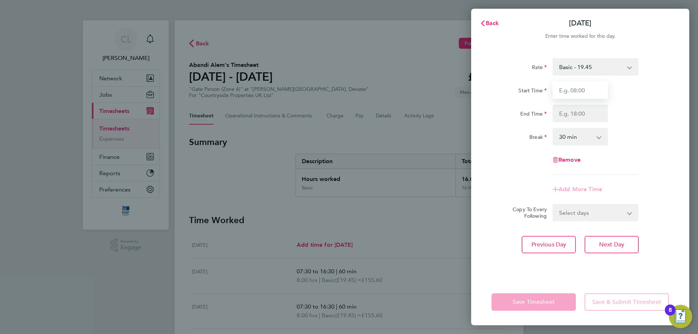
click at [581, 91] on input "Start Time" at bounding box center [580, 89] width 55 height 17
type input "07:30"
click at [584, 112] on input "End Time" at bounding box center [580, 113] width 55 height 17
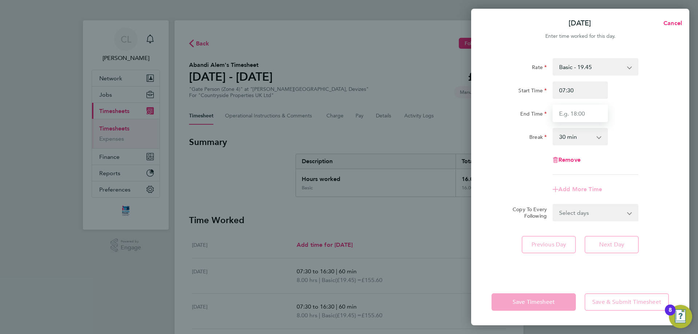
type input "16:30"
click at [593, 140] on select "0 min 15 min 30 min 45 min 60 min 75 min 90 min" at bounding box center [575, 137] width 45 height 16
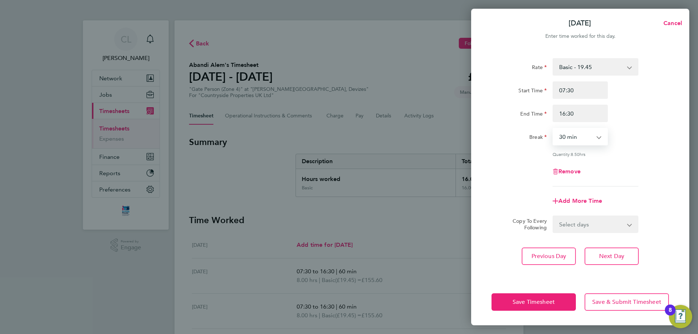
select select "60"
click at [553, 129] on select "0 min 15 min 30 min 45 min 60 min 75 min 90 min" at bounding box center [575, 137] width 45 height 16
click at [620, 152] on div "Quantity: 8.00 hrs" at bounding box center [596, 154] width 86 height 6
click at [608, 251] on button "Next Day" at bounding box center [612, 256] width 54 height 17
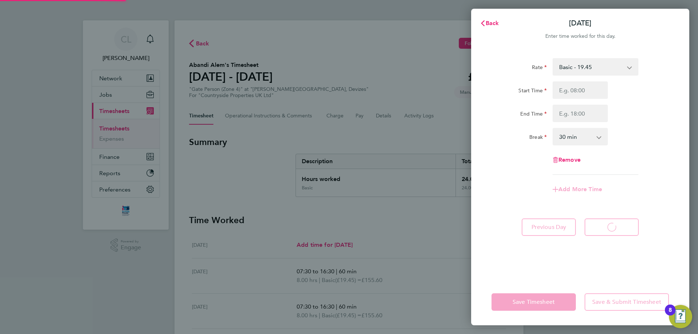
select select "30"
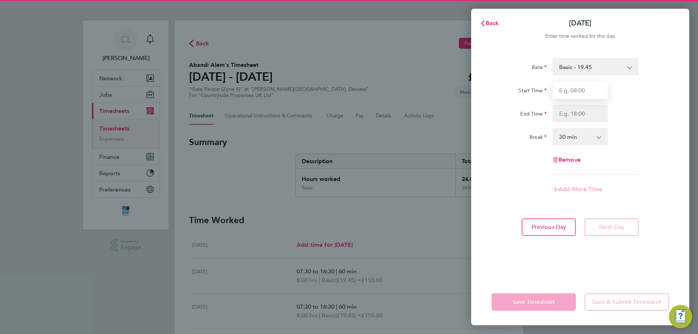
click at [576, 86] on input "Start Time" at bounding box center [580, 89] width 55 height 17
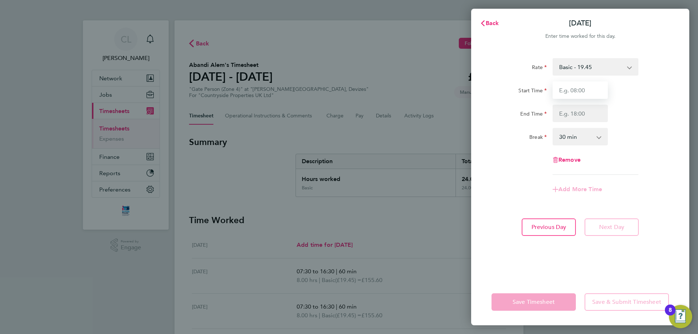
type input "07:30"
click at [587, 113] on input "End Time" at bounding box center [580, 113] width 55 height 17
type input "15:00"
click at [643, 101] on div "Start Time 07:30 End Time 15:00" at bounding box center [580, 101] width 183 height 41
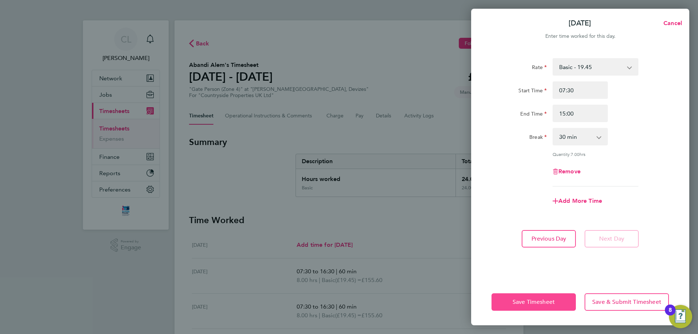
click at [561, 297] on button "Save Timesheet" at bounding box center [534, 301] width 84 height 17
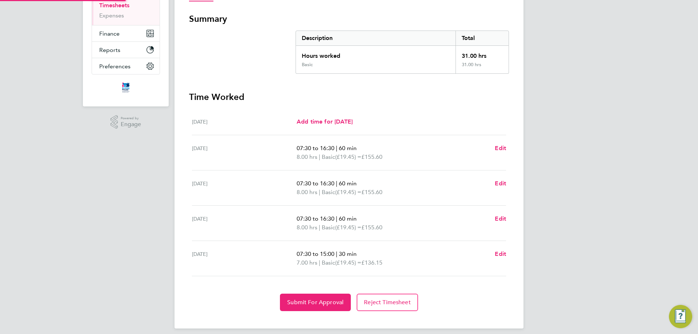
scroll to position [129, 0]
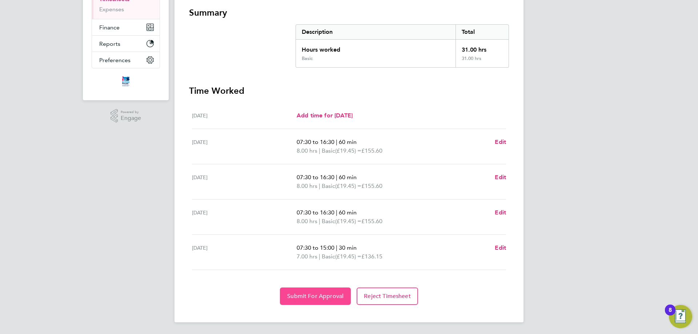
click at [340, 297] on span "Submit For Approval" at bounding box center [315, 296] width 56 height 7
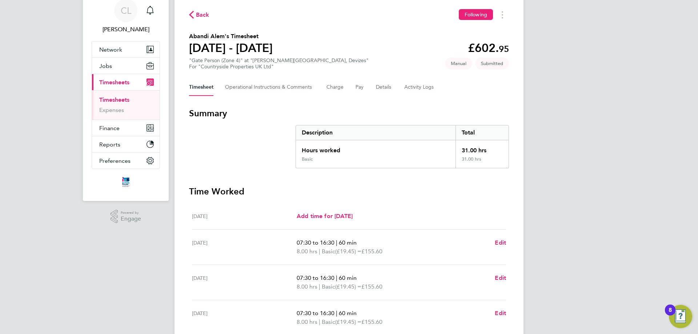
scroll to position [0, 0]
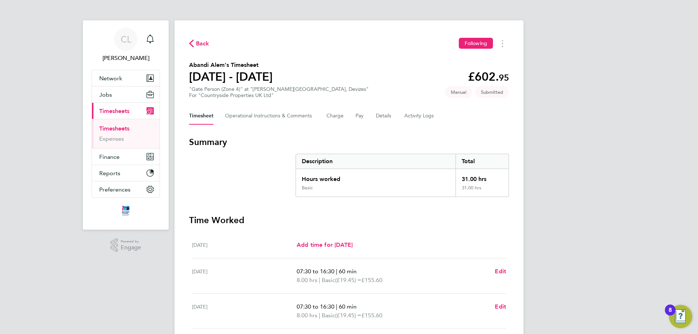
click at [205, 43] on span "Back" at bounding box center [202, 43] width 13 height 9
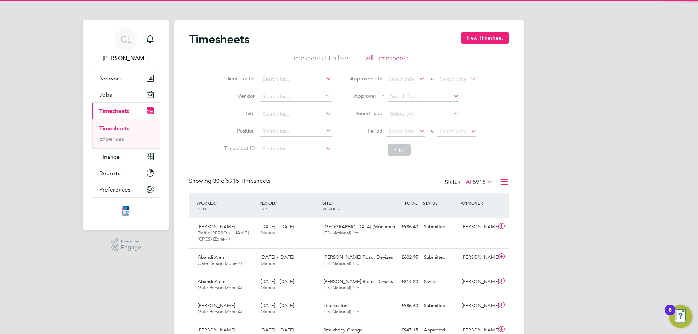
scroll to position [19, 63]
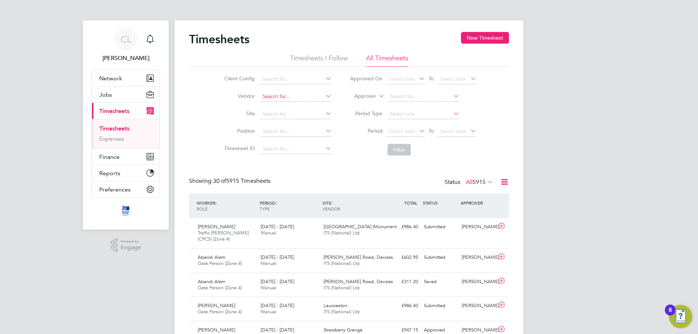
click at [283, 99] on input at bounding box center [296, 97] width 72 height 10
click at [248, 115] on label "Site" at bounding box center [238, 113] width 33 height 7
click at [277, 113] on input at bounding box center [296, 114] width 72 height 10
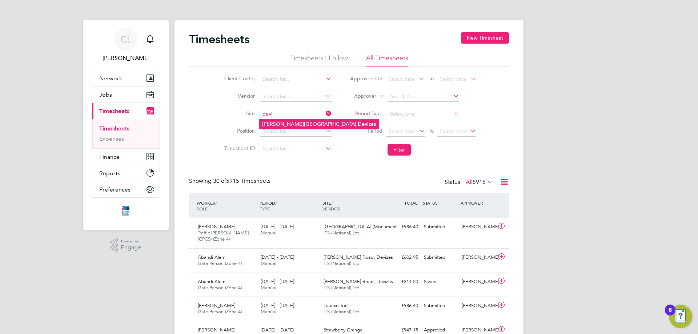
click at [281, 124] on li "[PERSON_NAME] Road, Devi zes" at bounding box center [319, 124] width 120 height 10
type input "[PERSON_NAME] Road, Devizes"
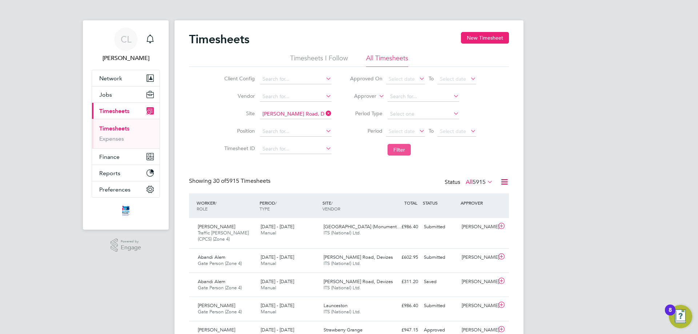
click at [399, 150] on button "Filter" at bounding box center [399, 150] width 23 height 12
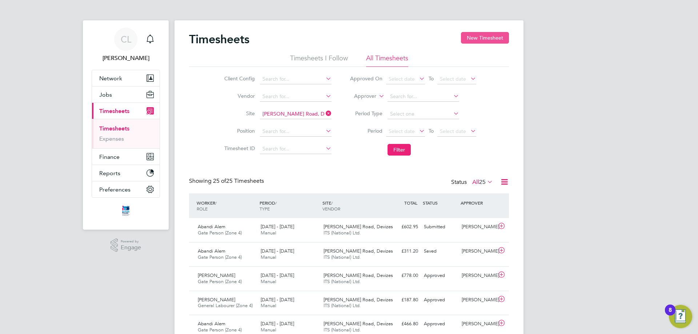
click at [480, 36] on button "New Timesheet" at bounding box center [485, 38] width 48 height 12
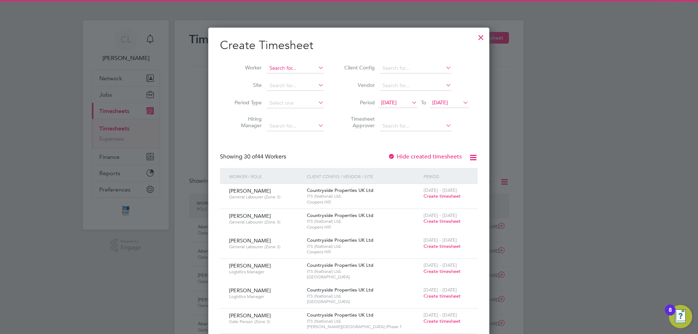
click at [293, 66] on input at bounding box center [295, 68] width 57 height 10
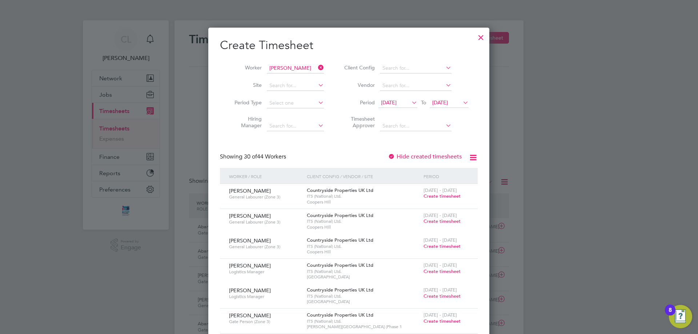
click at [295, 79] on li "[PERSON_NAME]" at bounding box center [298, 78] width 62 height 10
type input "[PERSON_NAME]"
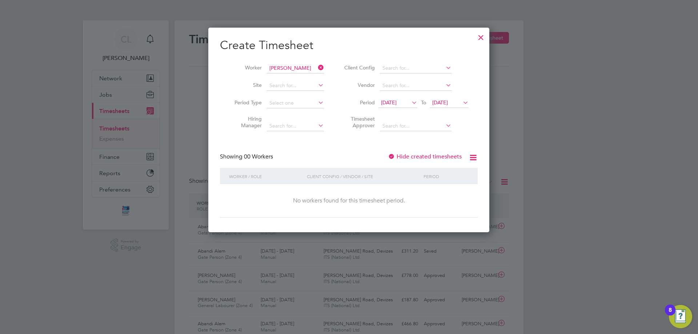
click at [397, 103] on span "[DATE]" at bounding box center [389, 102] width 16 height 7
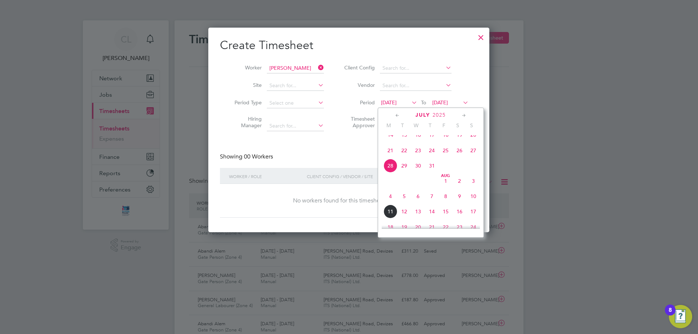
click at [390, 203] on span "4" at bounding box center [391, 196] width 14 height 14
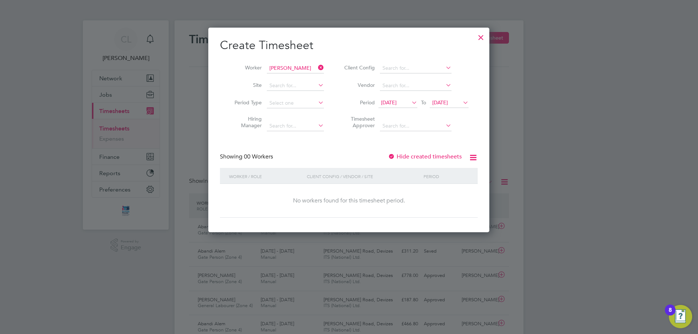
click at [446, 103] on span "[DATE]" at bounding box center [440, 102] width 16 height 7
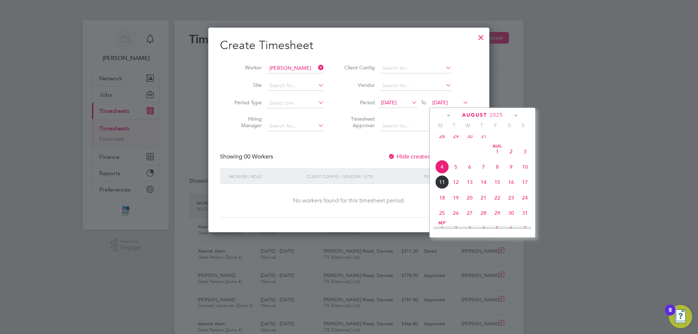
click at [525, 171] on span "10" at bounding box center [525, 167] width 14 height 14
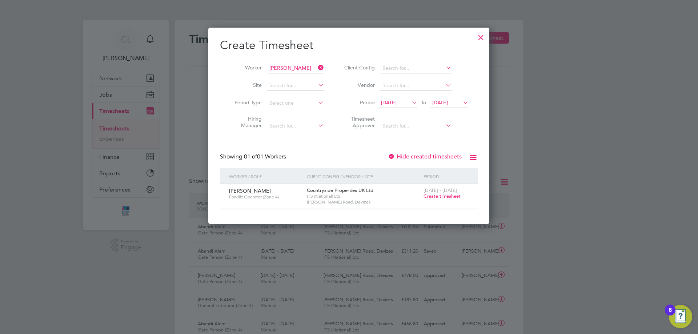
click at [455, 195] on span "Create timesheet" at bounding box center [442, 196] width 37 height 6
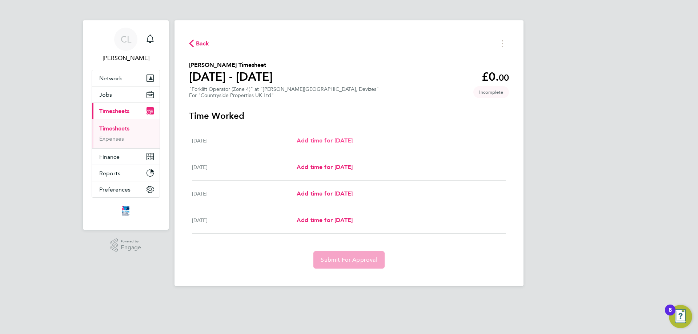
click at [350, 140] on span "Add time for [DATE]" at bounding box center [325, 140] width 56 height 7
select select "30"
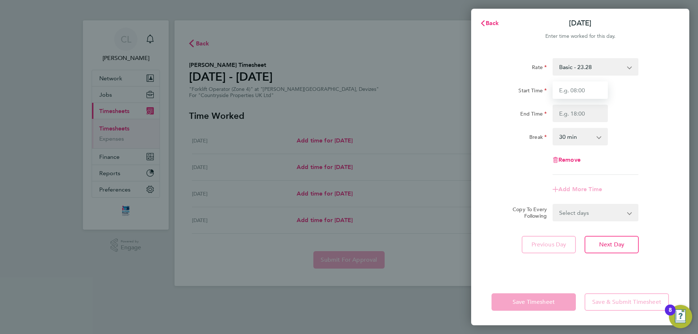
click at [562, 90] on input "Start Time" at bounding box center [580, 89] width 55 height 17
type input "07:30"
click at [593, 109] on input "End Time" at bounding box center [580, 113] width 55 height 17
click at [576, 117] on input "End Time" at bounding box center [580, 113] width 55 height 17
type input "16:00"
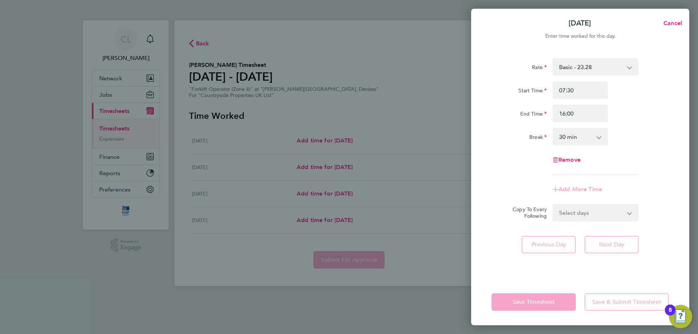
click at [623, 136] on div "Break 0 min 15 min 30 min 45 min 60 min 75 min 90 min" at bounding box center [580, 136] width 183 height 17
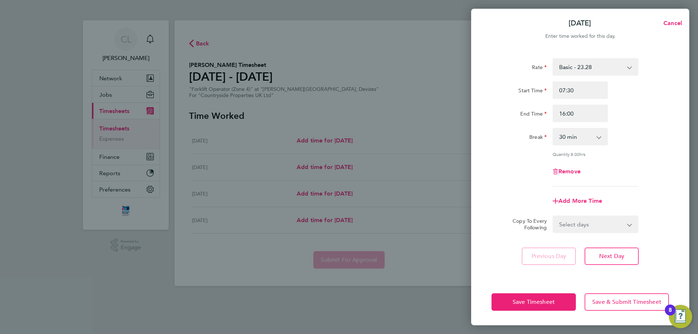
click at [613, 220] on select "Select days Day [DATE] [DATE] [DATE]" at bounding box center [591, 224] width 76 height 16
select select "DAY"
click at [553, 216] on select "Select days Day [DATE] [DATE] [DATE]" at bounding box center [591, 224] width 76 height 16
select select "[DATE]"
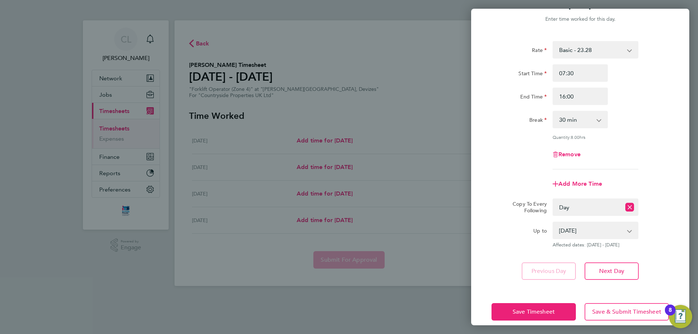
scroll to position [26, 0]
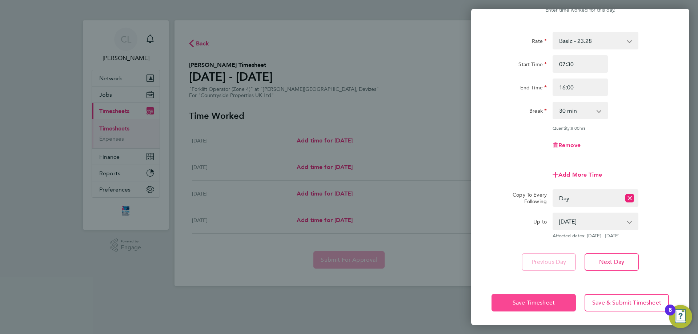
click at [546, 301] on span "Save Timesheet" at bounding box center [534, 302] width 42 height 7
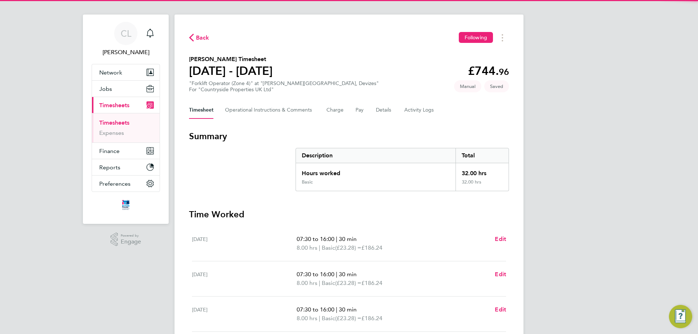
scroll to position [103, 0]
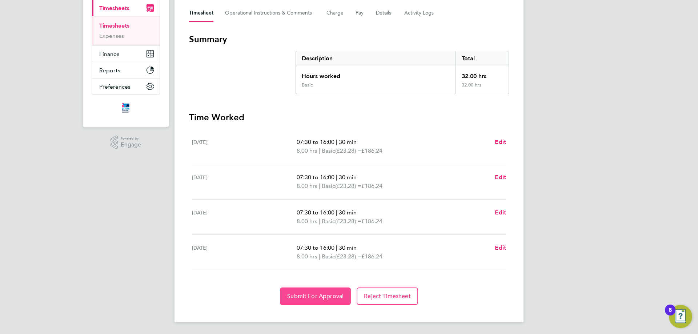
click at [315, 296] on span "Submit For Approval" at bounding box center [315, 296] width 56 height 7
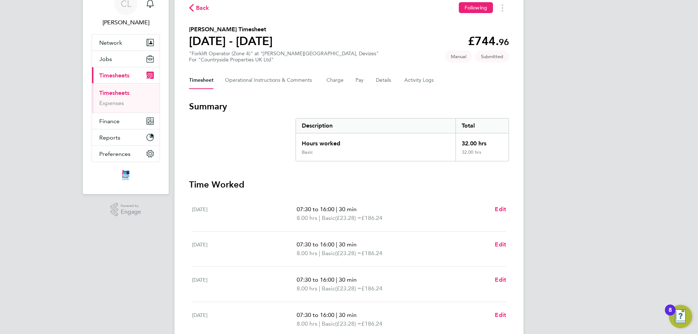
scroll to position [0, 0]
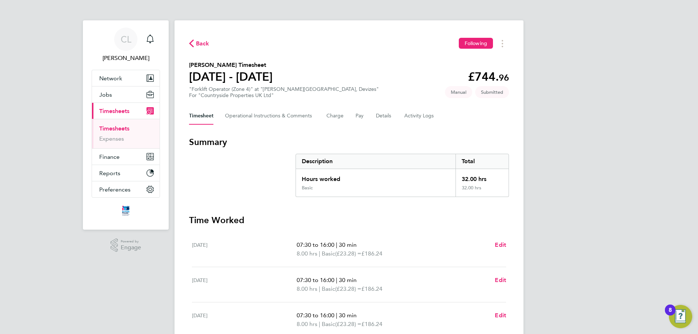
click at [191, 41] on icon "button" at bounding box center [191, 44] width 5 height 8
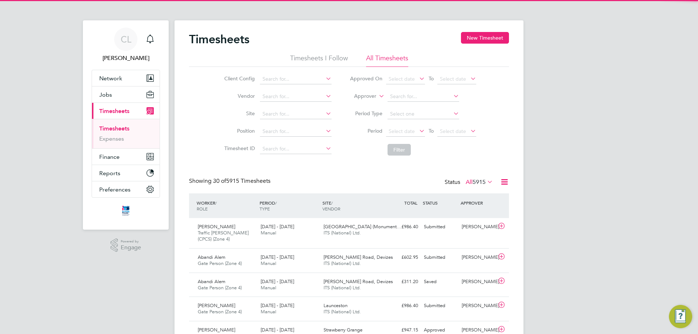
scroll to position [19, 63]
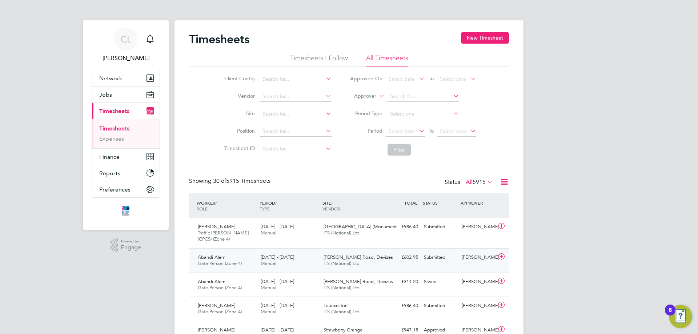
click at [416, 257] on div "£602.95 Submitted" at bounding box center [402, 258] width 38 height 12
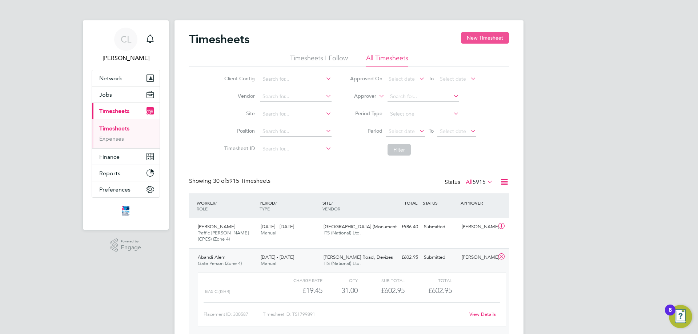
click at [487, 36] on button "New Timesheet" at bounding box center [485, 38] width 48 height 12
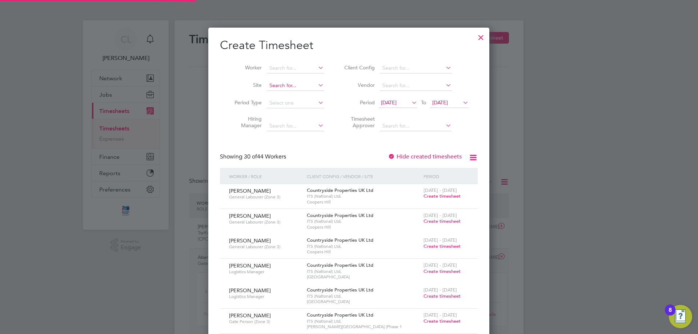
click at [289, 87] on input at bounding box center [295, 86] width 57 height 10
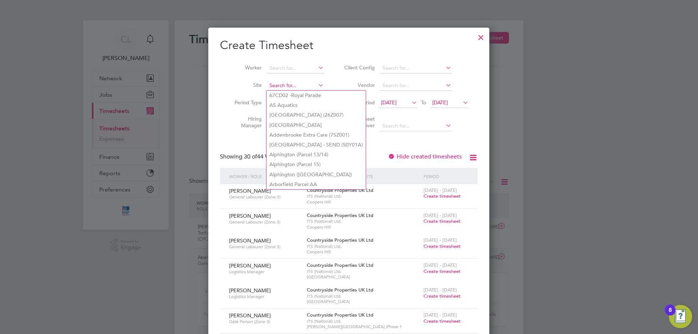
click at [286, 84] on input at bounding box center [295, 86] width 57 height 10
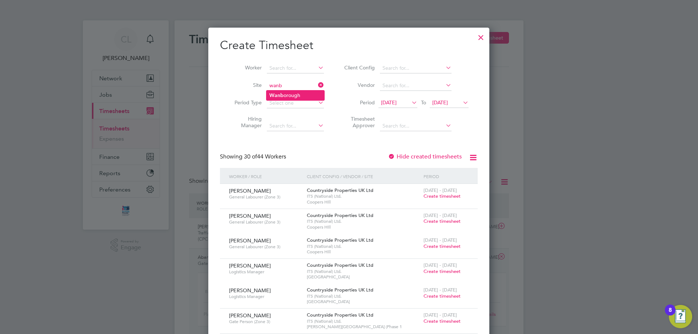
click at [292, 93] on li "Wanb orough" at bounding box center [296, 96] width 58 height 10
type input "[GEOGRAPHIC_DATA]"
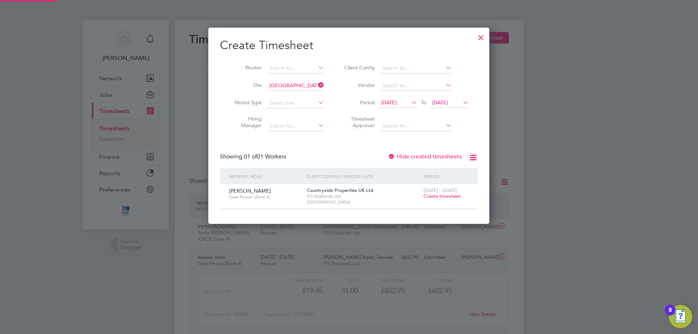
scroll to position [196, 281]
click at [437, 198] on span "Create timesheet" at bounding box center [442, 196] width 37 height 6
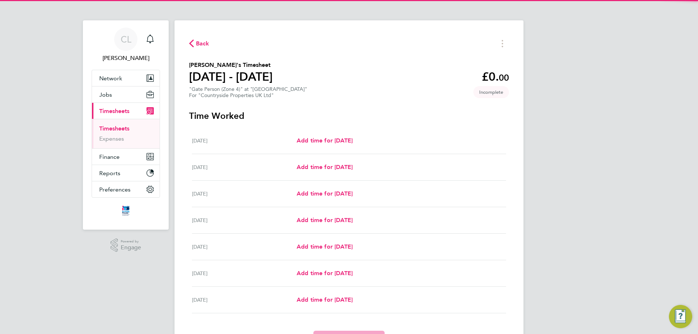
click at [343, 135] on div "[DATE] Add time for [DATE] Add time for [DATE]" at bounding box center [349, 141] width 314 height 27
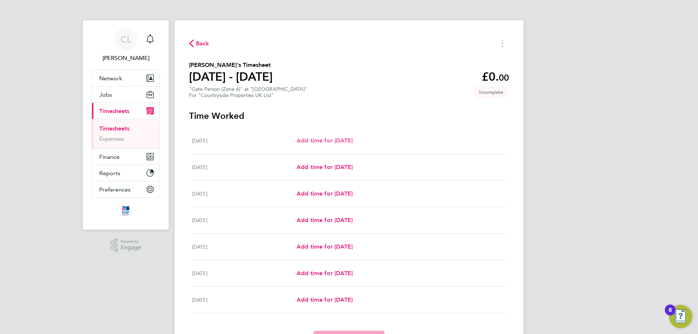
click at [343, 138] on span "Add time for [DATE]" at bounding box center [325, 140] width 56 height 7
select select "30"
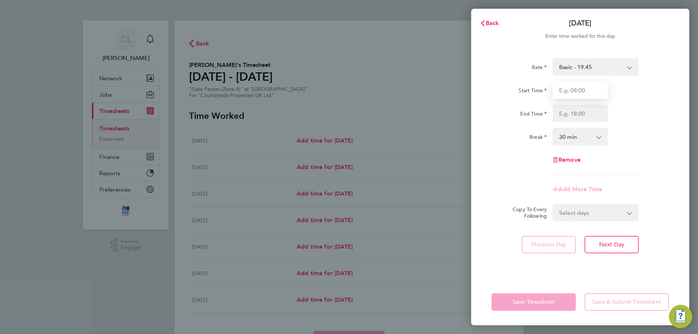
click at [572, 88] on input "Start Time" at bounding box center [580, 89] width 55 height 17
type input "07:00"
click at [578, 111] on input "End Time" at bounding box center [580, 113] width 55 height 17
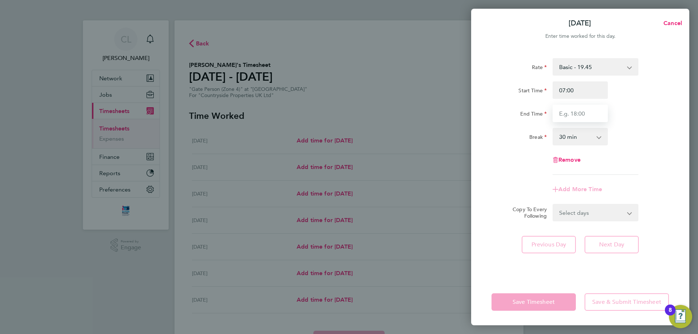
type input "17:00"
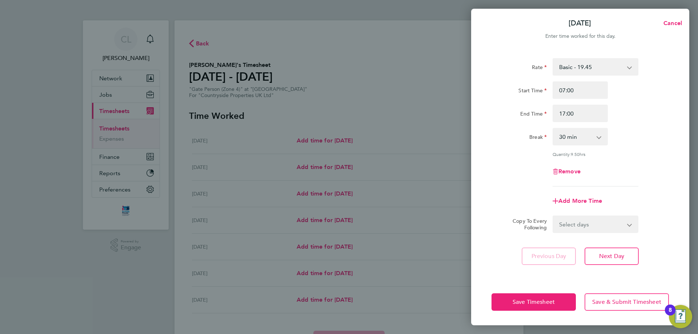
click at [625, 115] on div "End Time 17:00" at bounding box center [580, 113] width 183 height 17
click at [599, 230] on select "Select days Day Weekday (Mon-Fri) Weekend (Sat-Sun) [DATE] [DATE] [DATE] [DATE]…" at bounding box center [591, 224] width 76 height 16
select select "WEEKDAY"
click at [553, 216] on select "Select days Day Weekday (Mon-Fri) Weekend (Sat-Sun) [DATE] [DATE] [DATE] [DATE]…" at bounding box center [591, 224] width 76 height 16
select select "[DATE]"
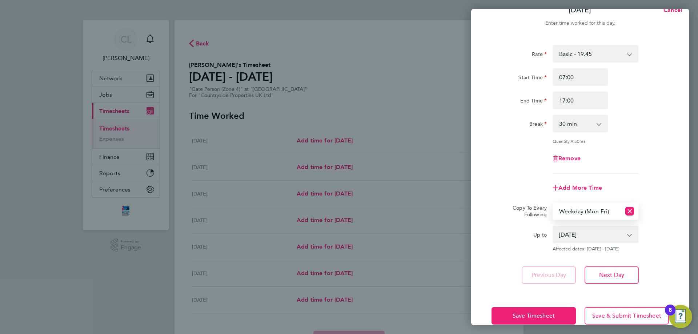
scroll to position [26, 0]
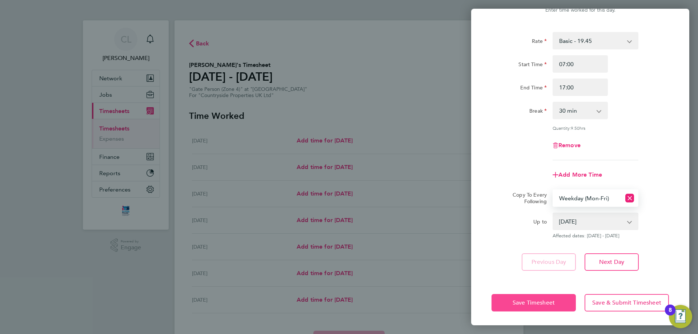
click at [550, 302] on span "Save Timesheet" at bounding box center [534, 302] width 42 height 7
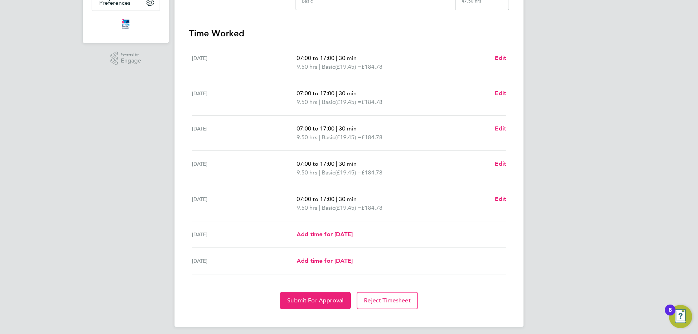
scroll to position [191, 0]
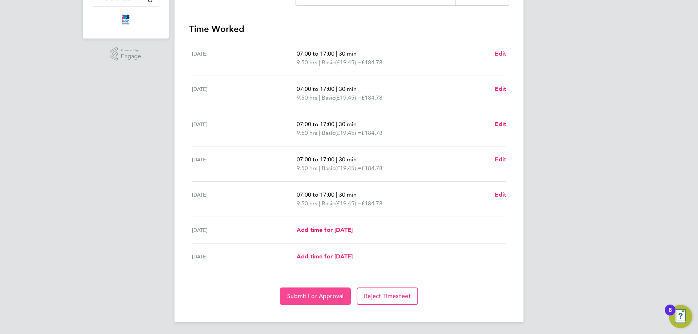
click at [334, 294] on span "Submit For Approval" at bounding box center [315, 296] width 56 height 7
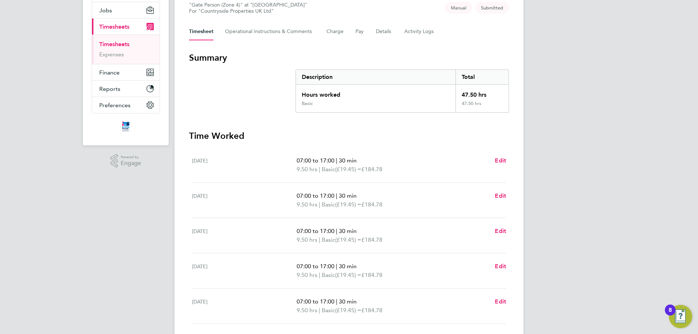
scroll to position [9, 0]
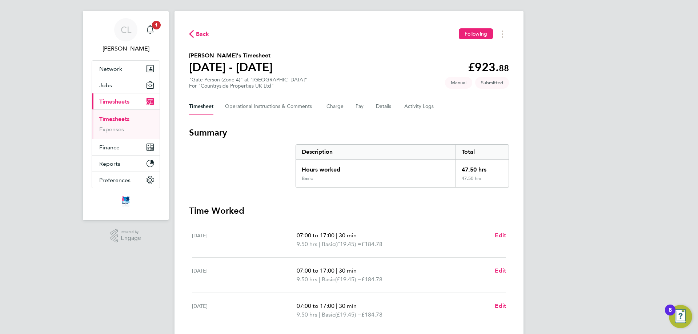
click at [129, 120] on link "Timesheets" at bounding box center [114, 119] width 30 height 7
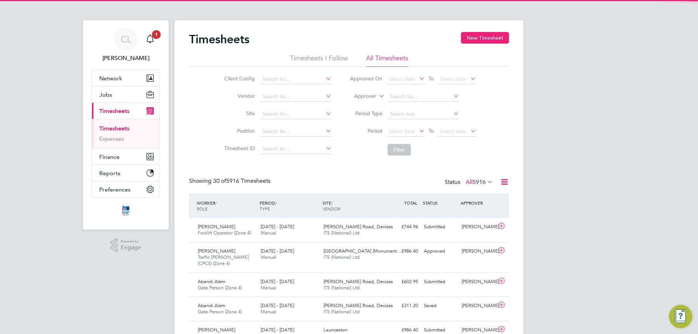
scroll to position [19, 63]
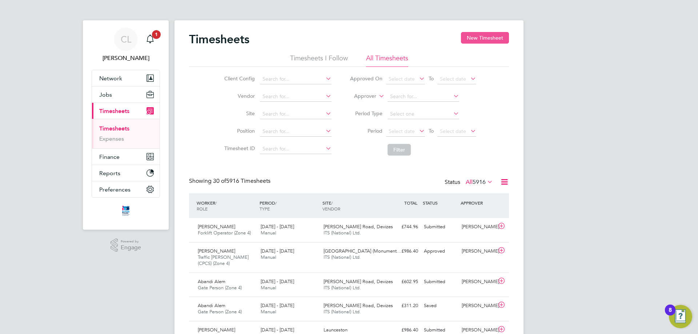
click at [480, 37] on button "New Timesheet" at bounding box center [485, 38] width 48 height 12
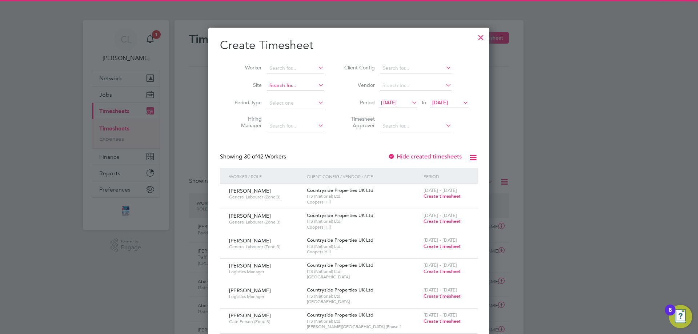
click at [291, 81] on input at bounding box center [295, 86] width 57 height 10
click at [299, 96] on li "[PERSON_NAME][GEOGRAPHIC_DATA] ([GEOGRAPHIC_DATA])" at bounding box center [327, 96] width 121 height 10
type input "[PERSON_NAME][GEOGRAPHIC_DATA] ([GEOGRAPHIC_DATA])"
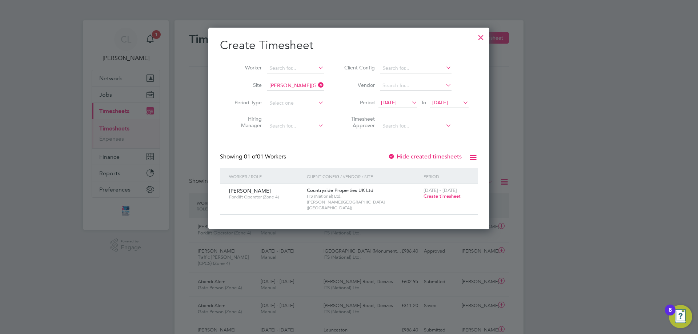
click at [440, 196] on span "Create timesheet" at bounding box center [442, 196] width 37 height 6
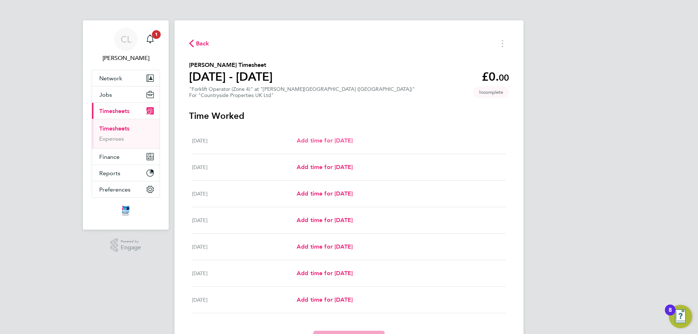
click at [336, 137] on span "Add time for [DATE]" at bounding box center [325, 140] width 56 height 7
select select "30"
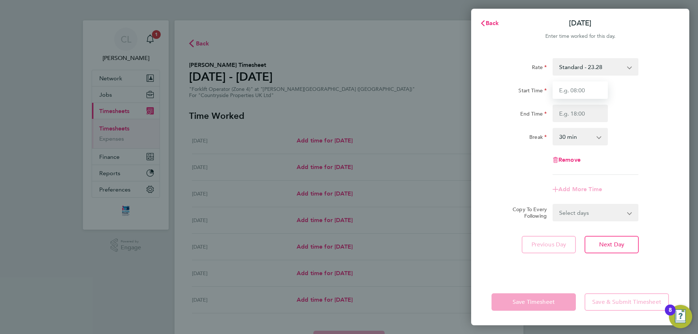
click at [569, 89] on input "Start Time" at bounding box center [580, 89] width 55 height 17
type input "07:30"
click at [583, 113] on input "End Time" at bounding box center [580, 113] width 55 height 17
type input "17:00"
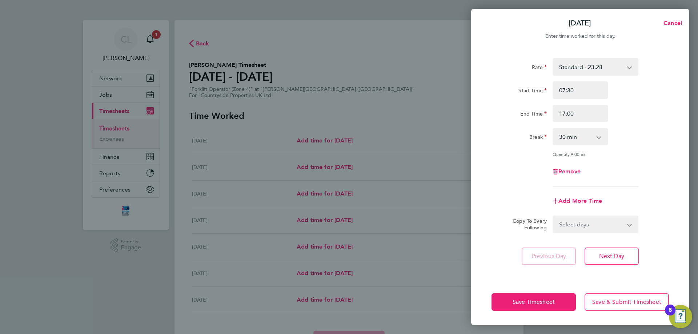
click at [631, 119] on div "End Time 17:00" at bounding box center [580, 113] width 183 height 17
click at [619, 228] on select "Select days Day Weekday (Mon-Fri) Weekend (Sat-Sun) [DATE] [DATE] [DATE] [DATE]…" at bounding box center [591, 224] width 76 height 16
select select "WEEKDAY"
click at [553, 216] on select "Select days Day Weekday (Mon-Fri) Weekend (Sat-Sun) [DATE] [DATE] [DATE] [DATE]…" at bounding box center [591, 224] width 76 height 16
select select "[DATE]"
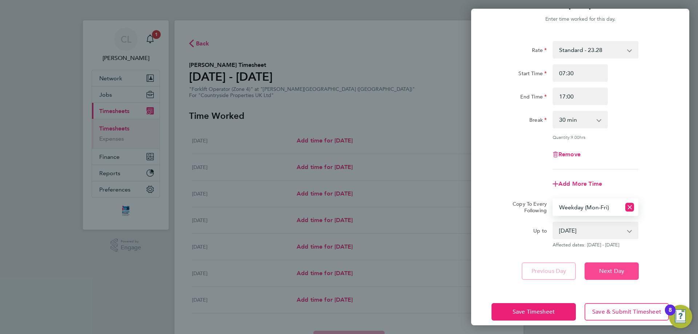
scroll to position [26, 0]
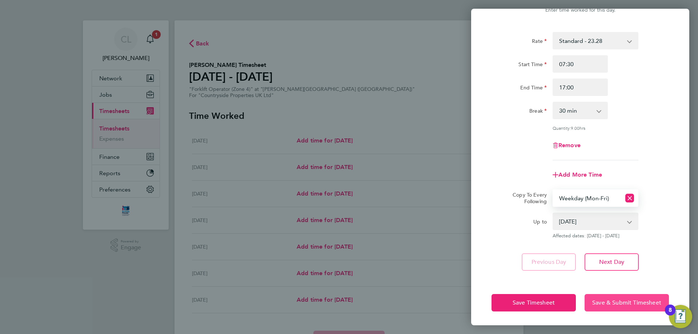
click at [617, 301] on span "Save & Submit Timesheet" at bounding box center [626, 302] width 69 height 7
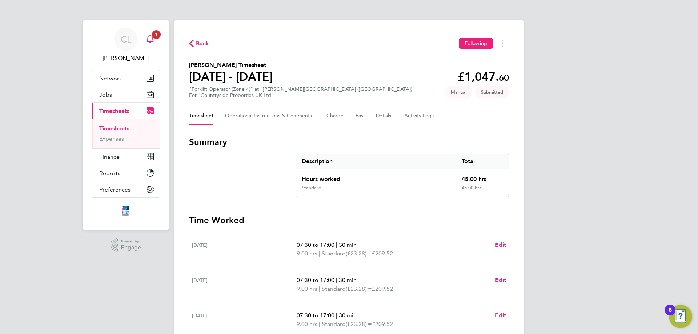
click at [158, 34] on span "1" at bounding box center [156, 34] width 9 height 9
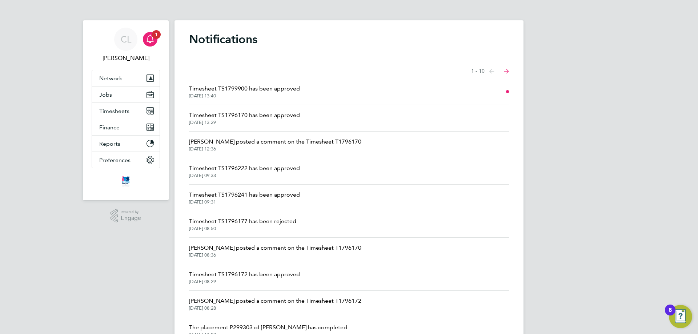
click at [281, 88] on span "Timesheet TS1799900 has been approved" at bounding box center [244, 88] width 111 height 9
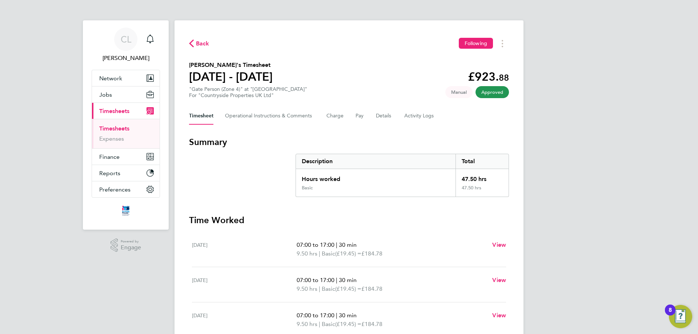
click at [203, 42] on span "Back" at bounding box center [202, 43] width 13 height 9
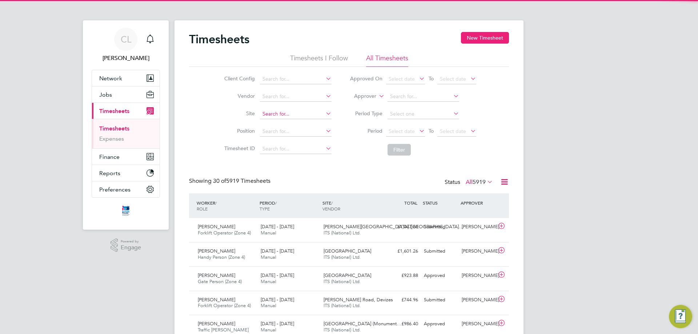
click at [285, 114] on input at bounding box center [296, 114] width 72 height 10
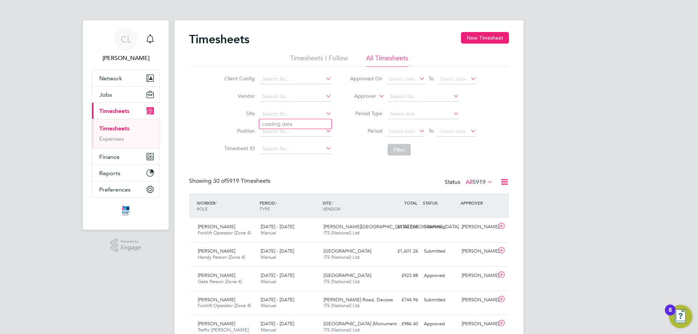
scroll to position [19, 63]
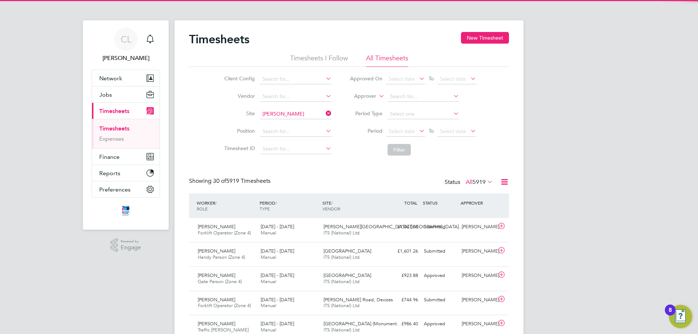
click at [301, 121] on b "[PERSON_NAME]" at bounding box center [308, 124] width 42 height 6
type input "W461153 - [PERSON_NAME][GEOGRAPHIC_DATA]"
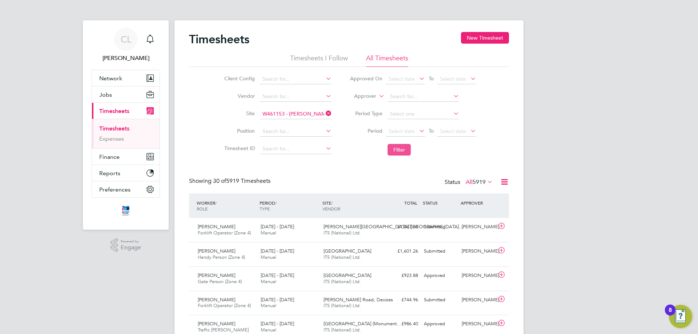
click at [397, 155] on button "Filter" at bounding box center [399, 150] width 23 height 12
click at [409, 127] on span "Select date" at bounding box center [405, 132] width 39 height 10
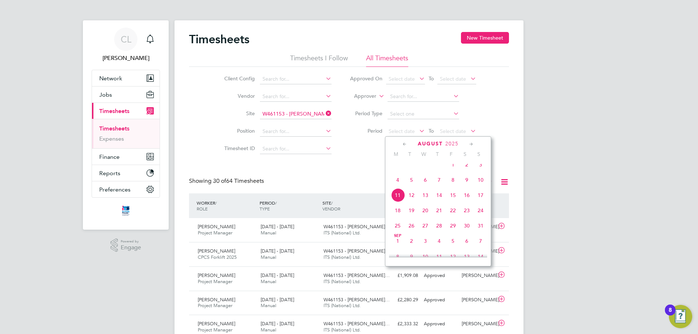
click at [398, 187] on span "4" at bounding box center [398, 180] width 14 height 14
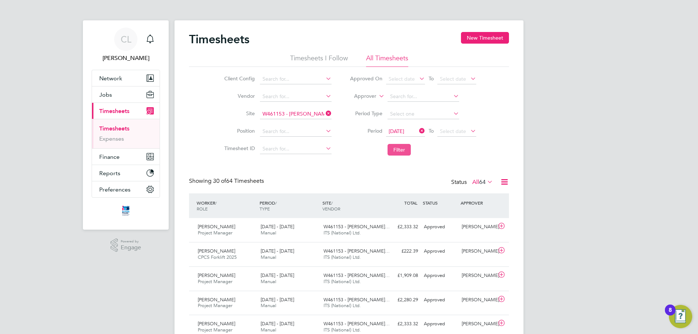
click at [401, 148] on button "Filter" at bounding box center [399, 150] width 23 height 12
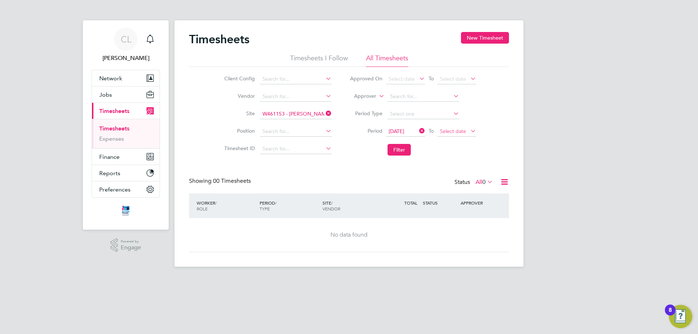
click at [459, 131] on span "Select date" at bounding box center [453, 131] width 26 height 7
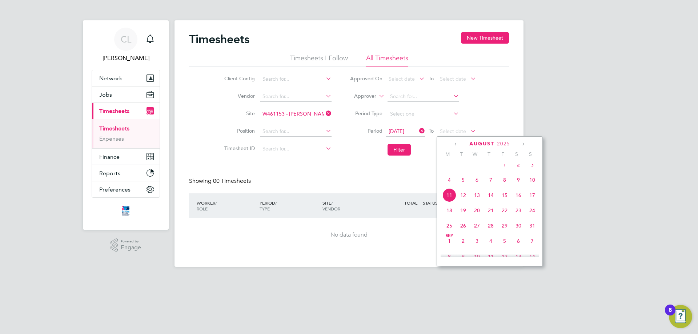
click at [347, 176] on div "Timesheets New Timesheet Timesheets I Follow All Timesheets Client Config Vendo…" at bounding box center [349, 142] width 320 height 220
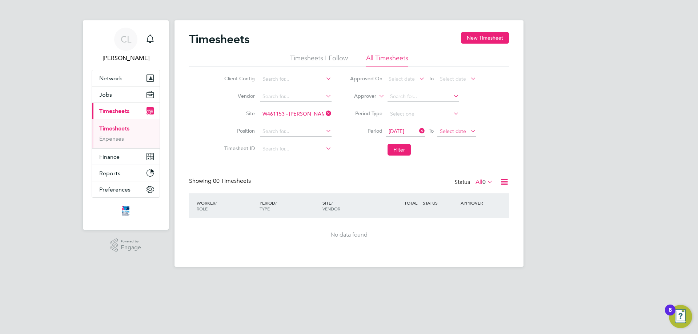
click at [445, 131] on span "Select date" at bounding box center [453, 131] width 26 height 7
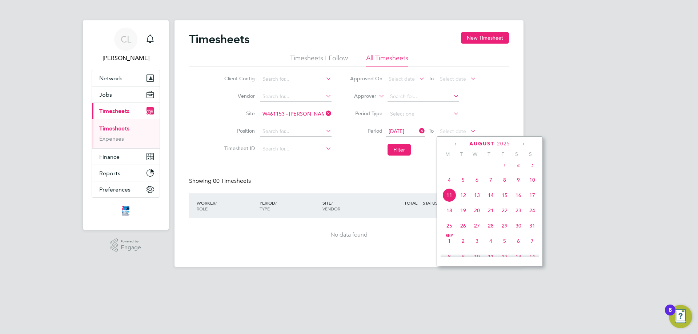
click at [528, 185] on span "10" at bounding box center [532, 180] width 14 height 14
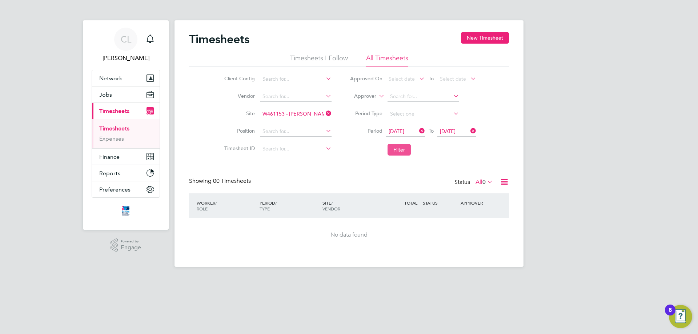
click at [390, 152] on button "Filter" at bounding box center [399, 150] width 23 height 12
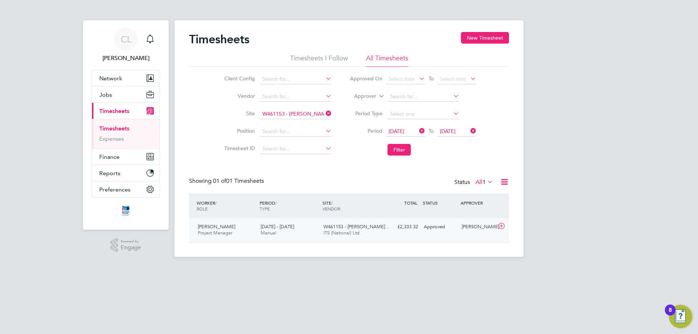
click at [423, 231] on div "Approved" at bounding box center [440, 227] width 38 height 12
